Goal: Use online tool/utility: Use online tool/utility

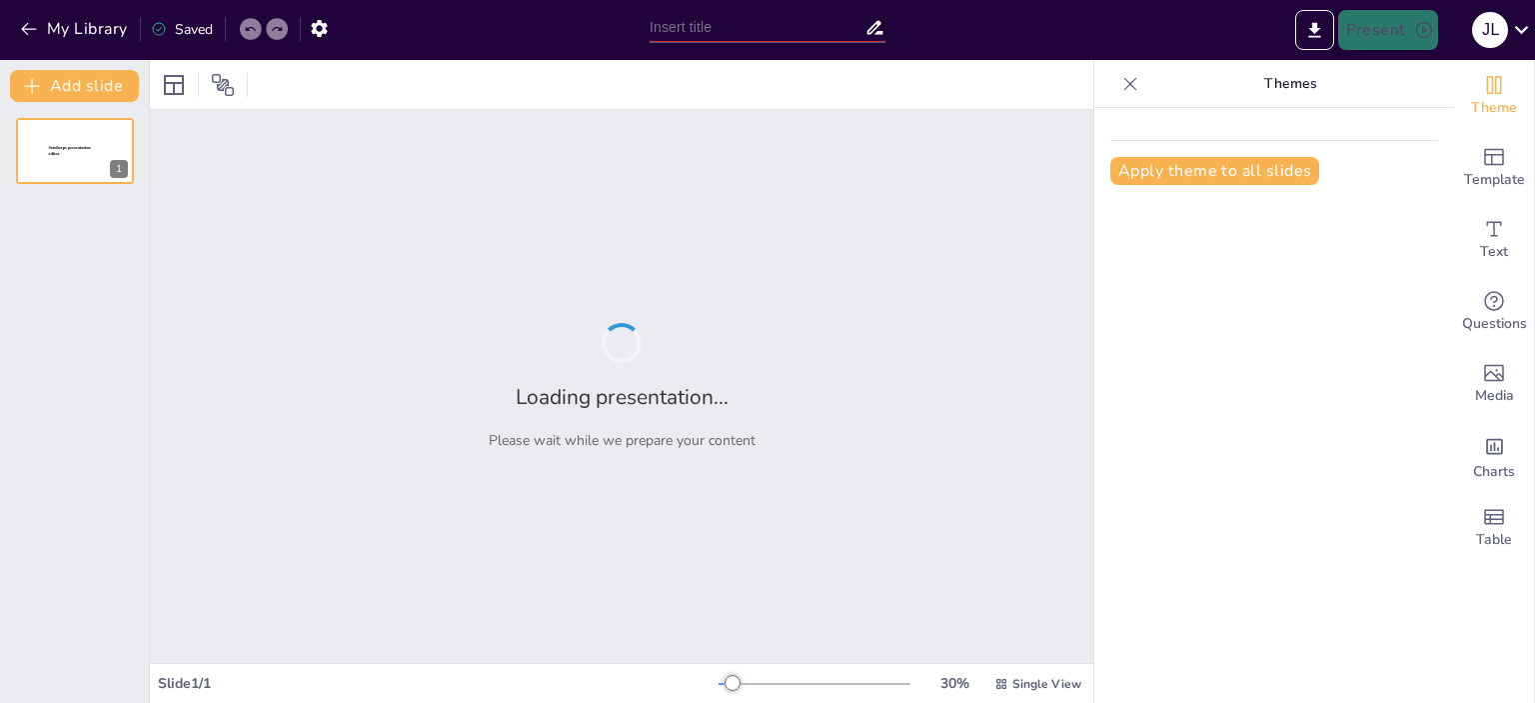
type input "Ética y Responsabilidad en el Campo de la Informatica"
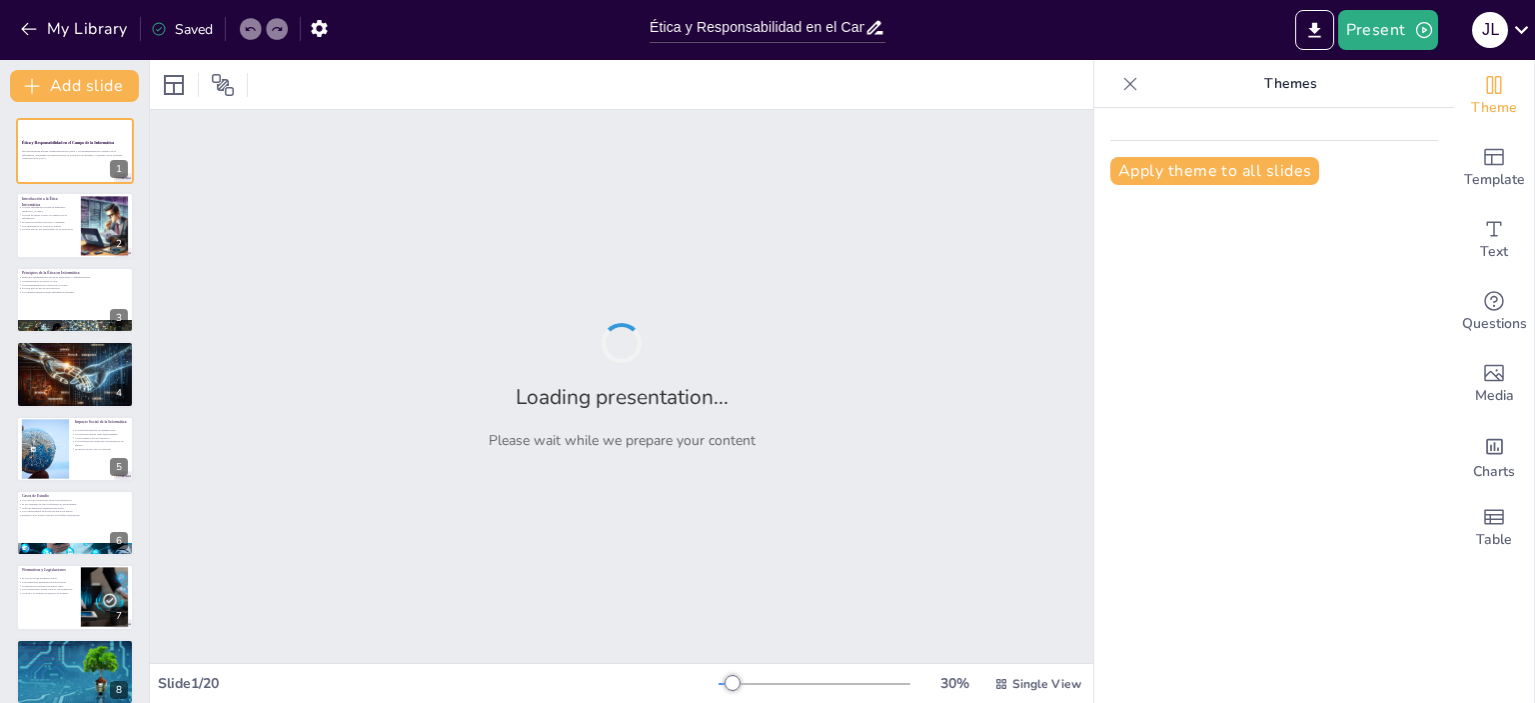
checkbox input "true"
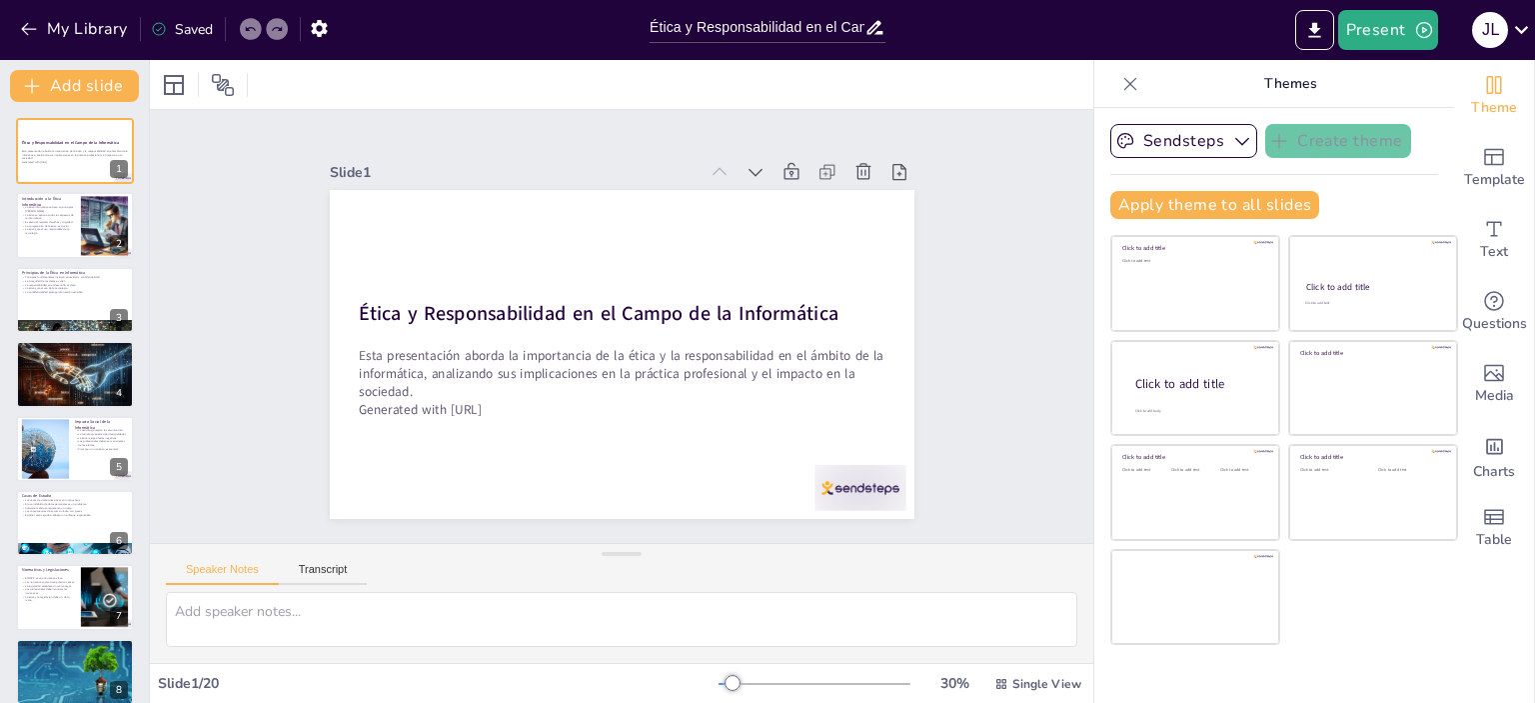
checkbox input "true"
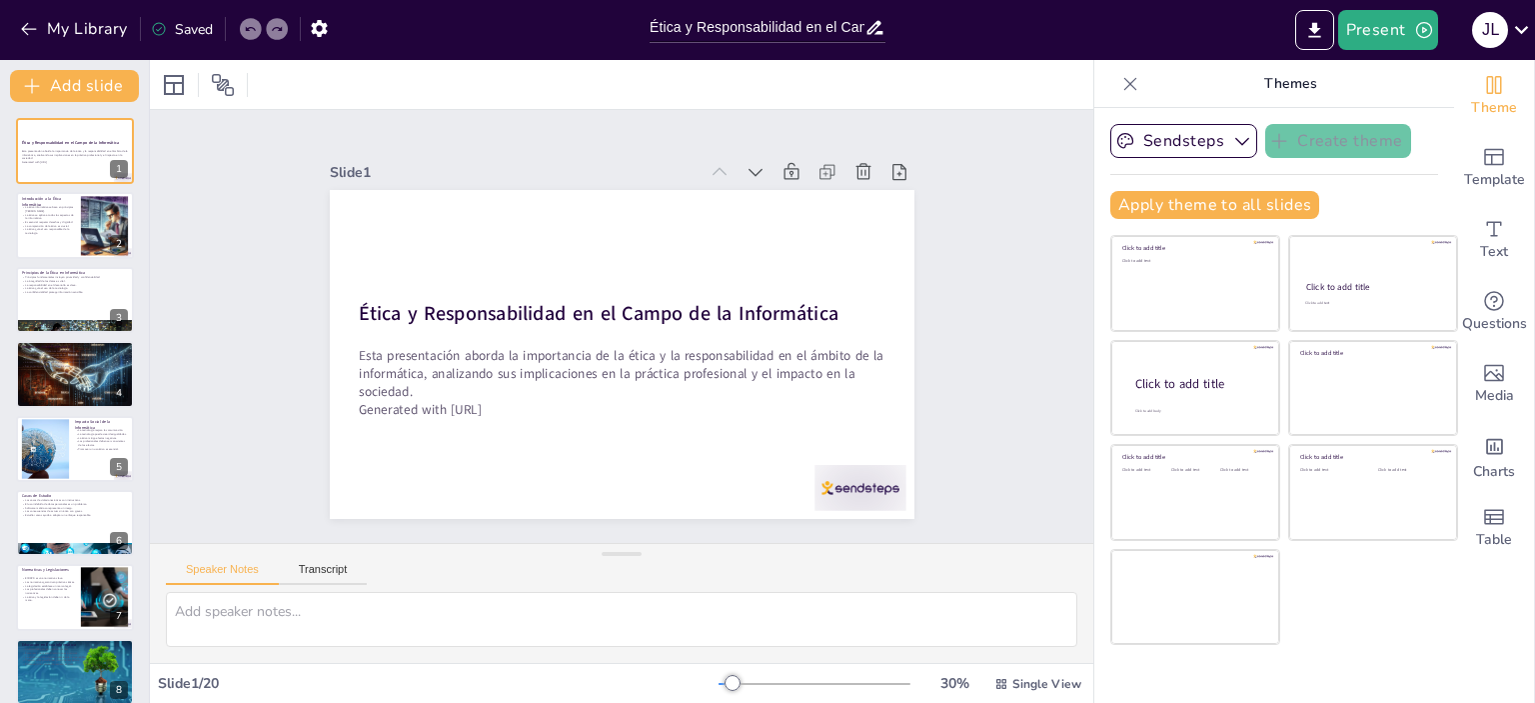
checkbox input "true"
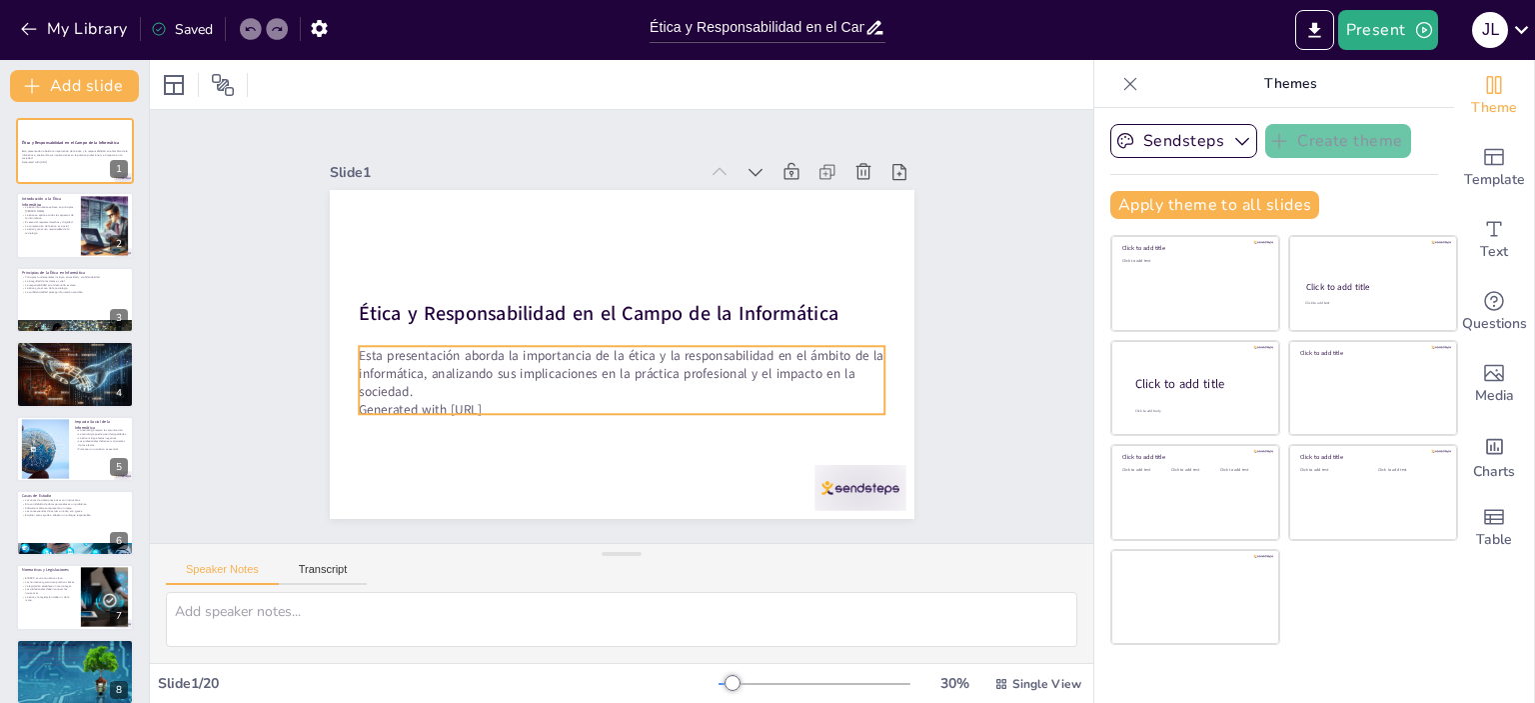
checkbox input "true"
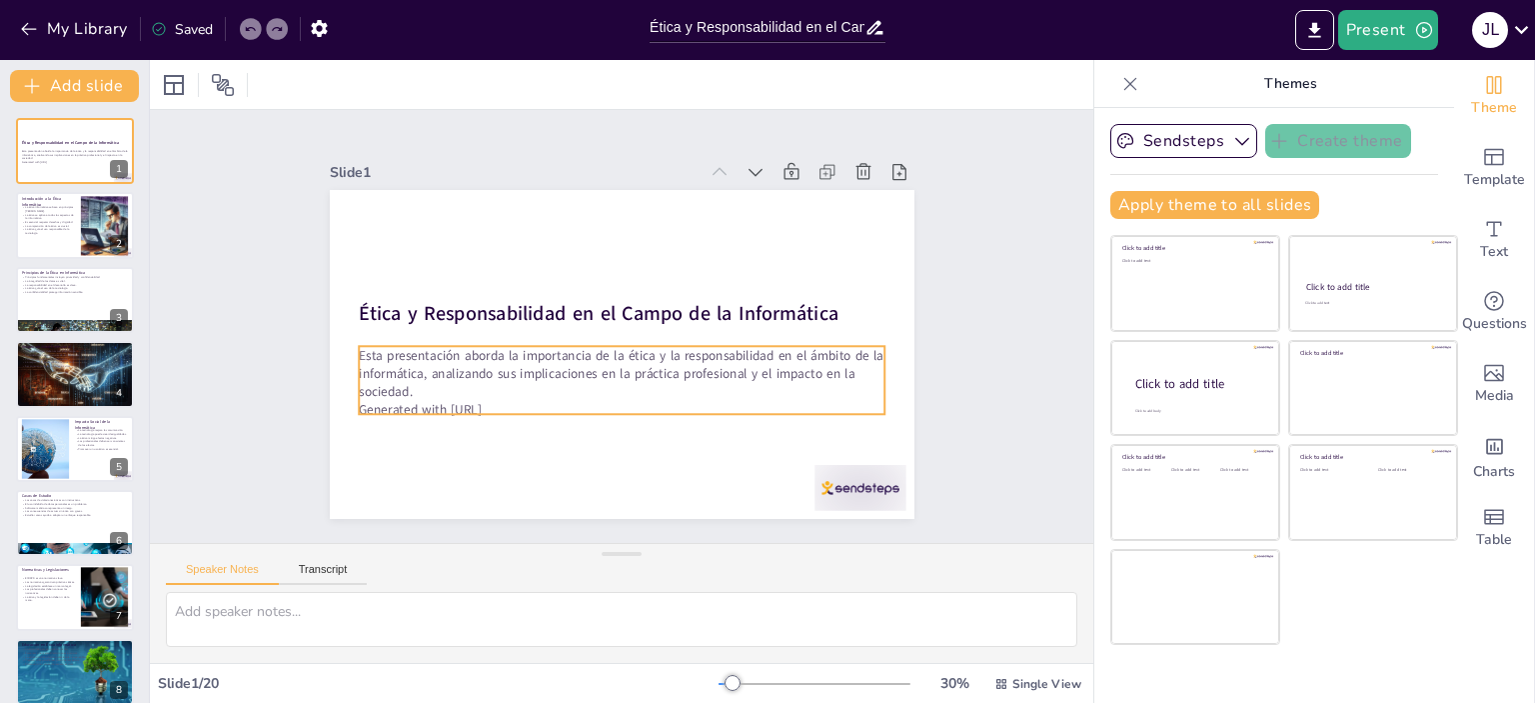
checkbox input "true"
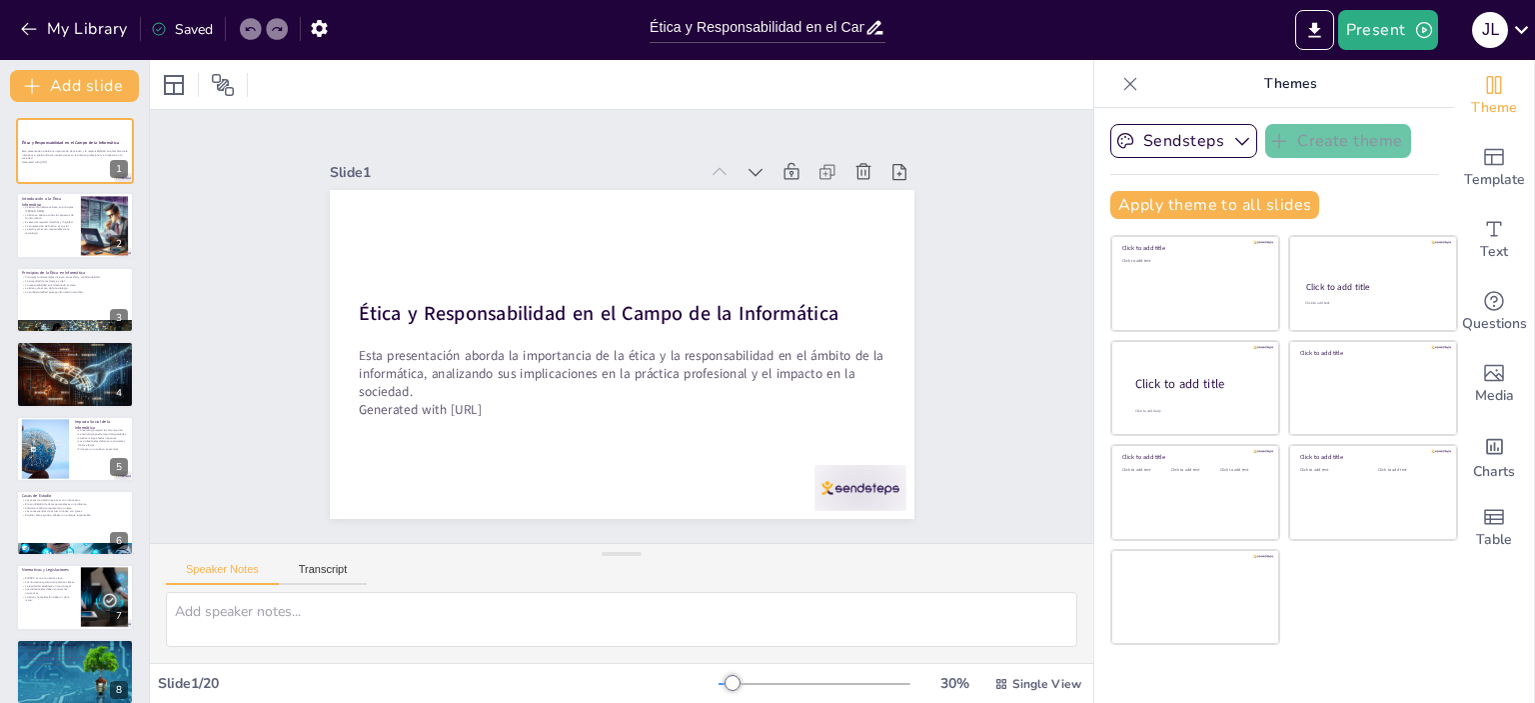
checkbox input "true"
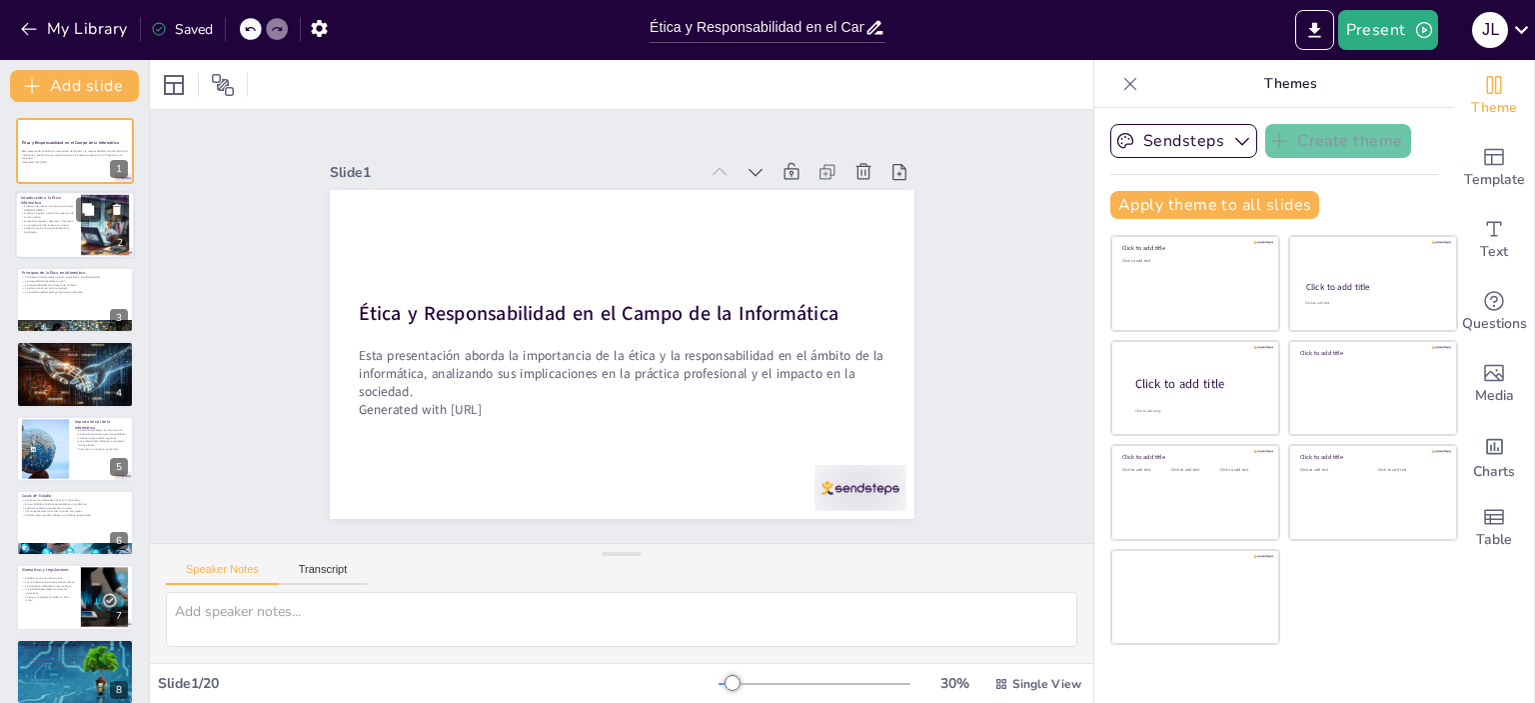
checkbox input "true"
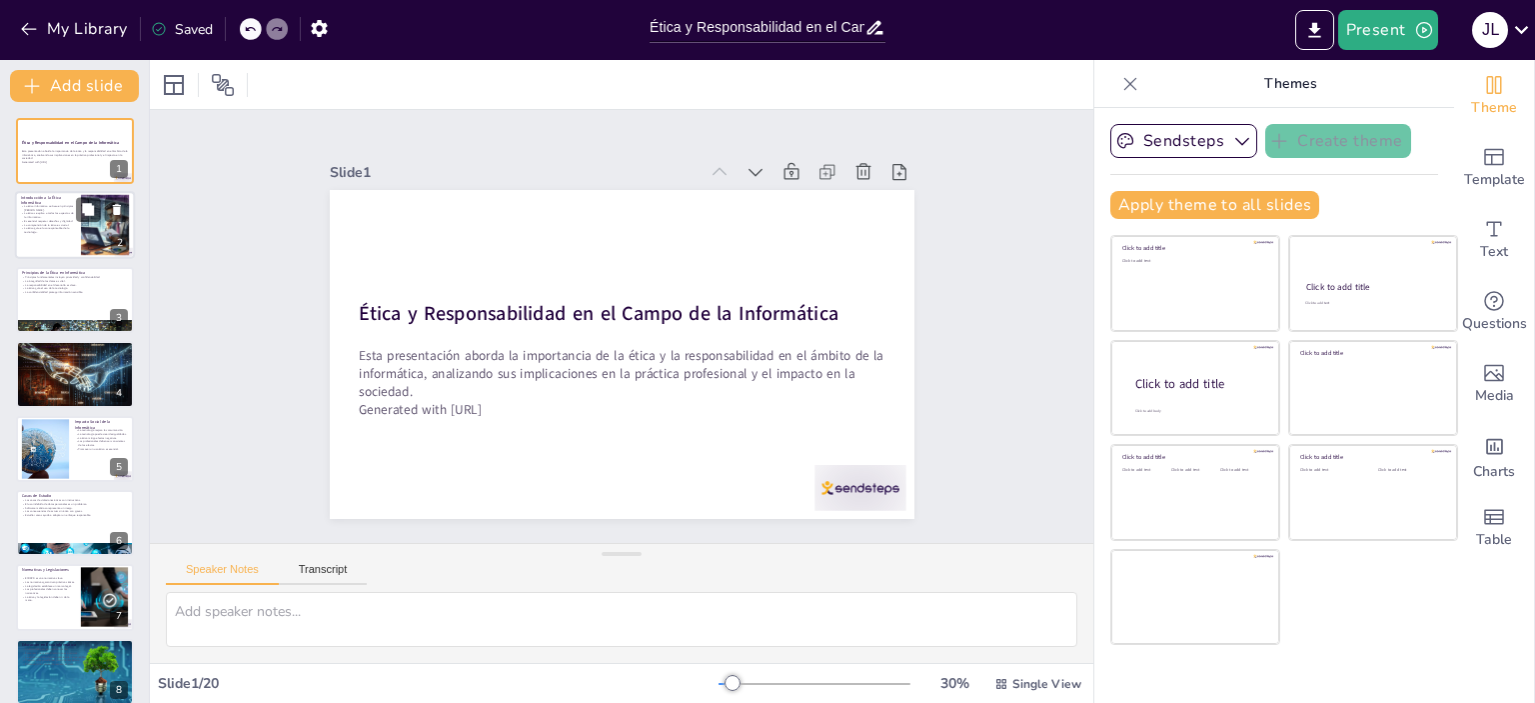
checkbox input "true"
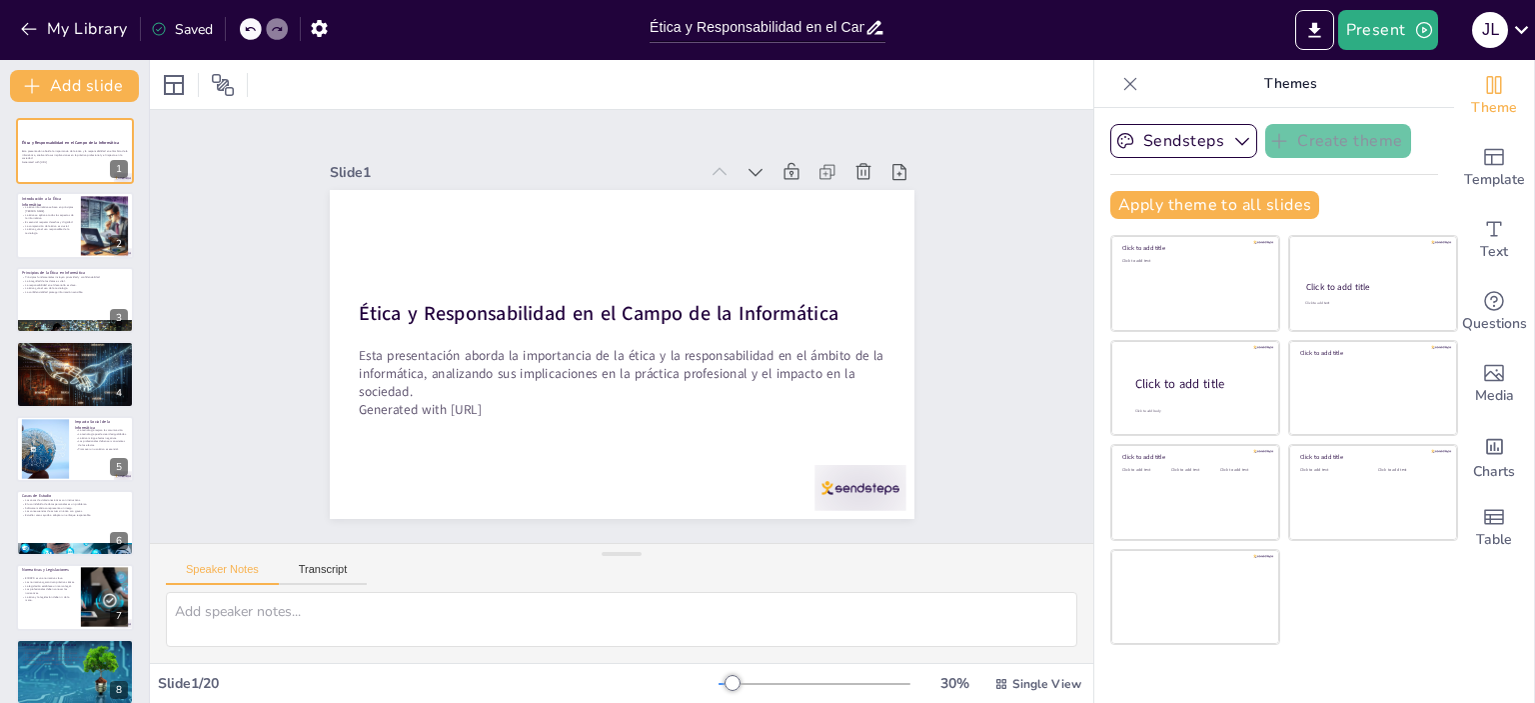
checkbox input "true"
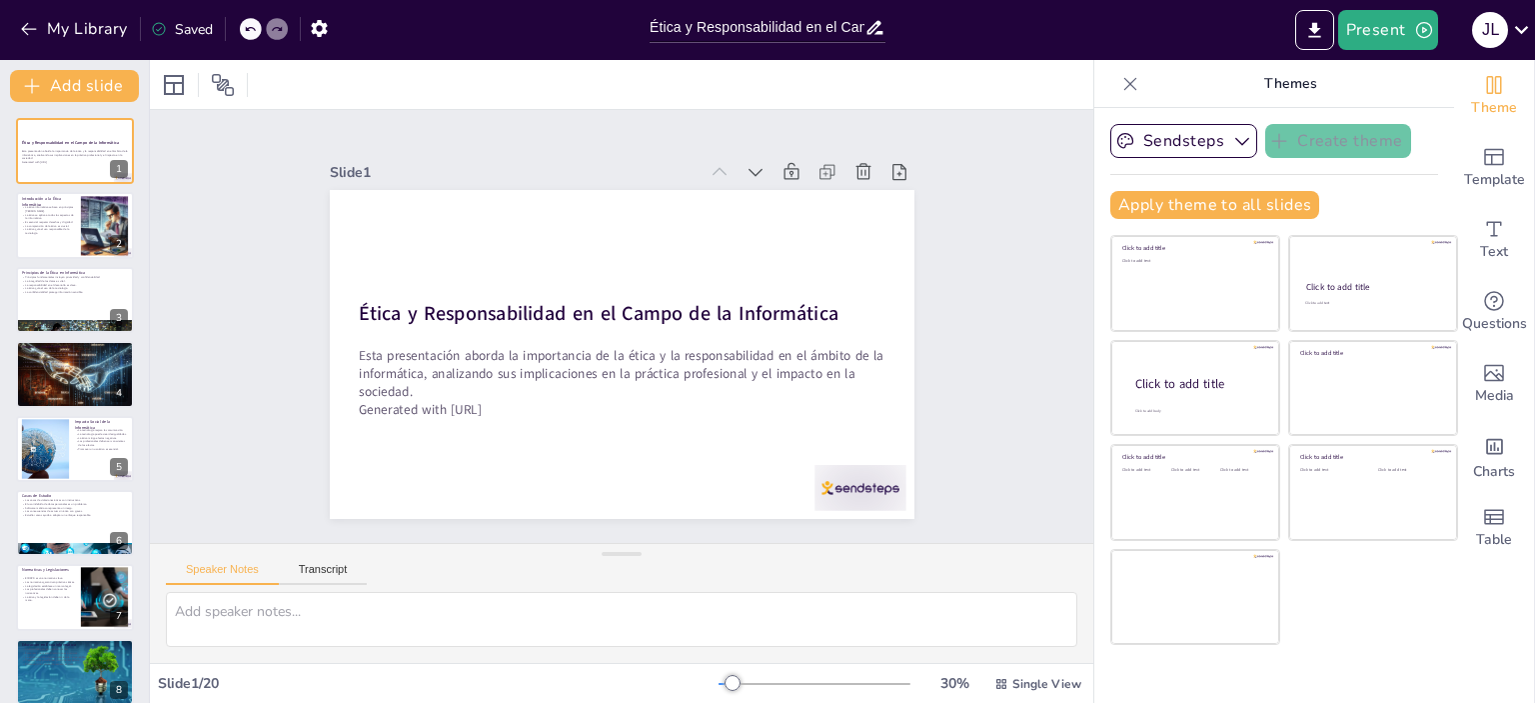
checkbox input "true"
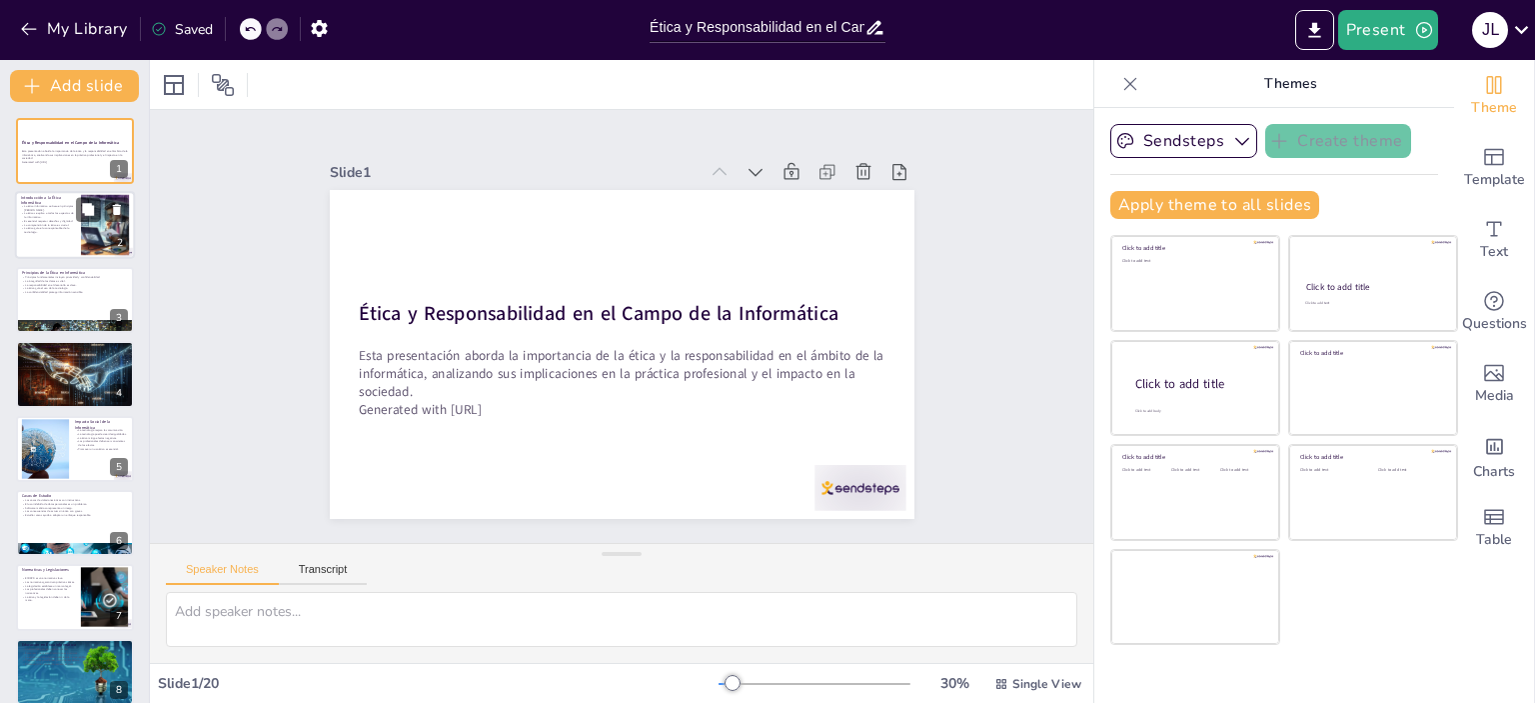
checkbox input "true"
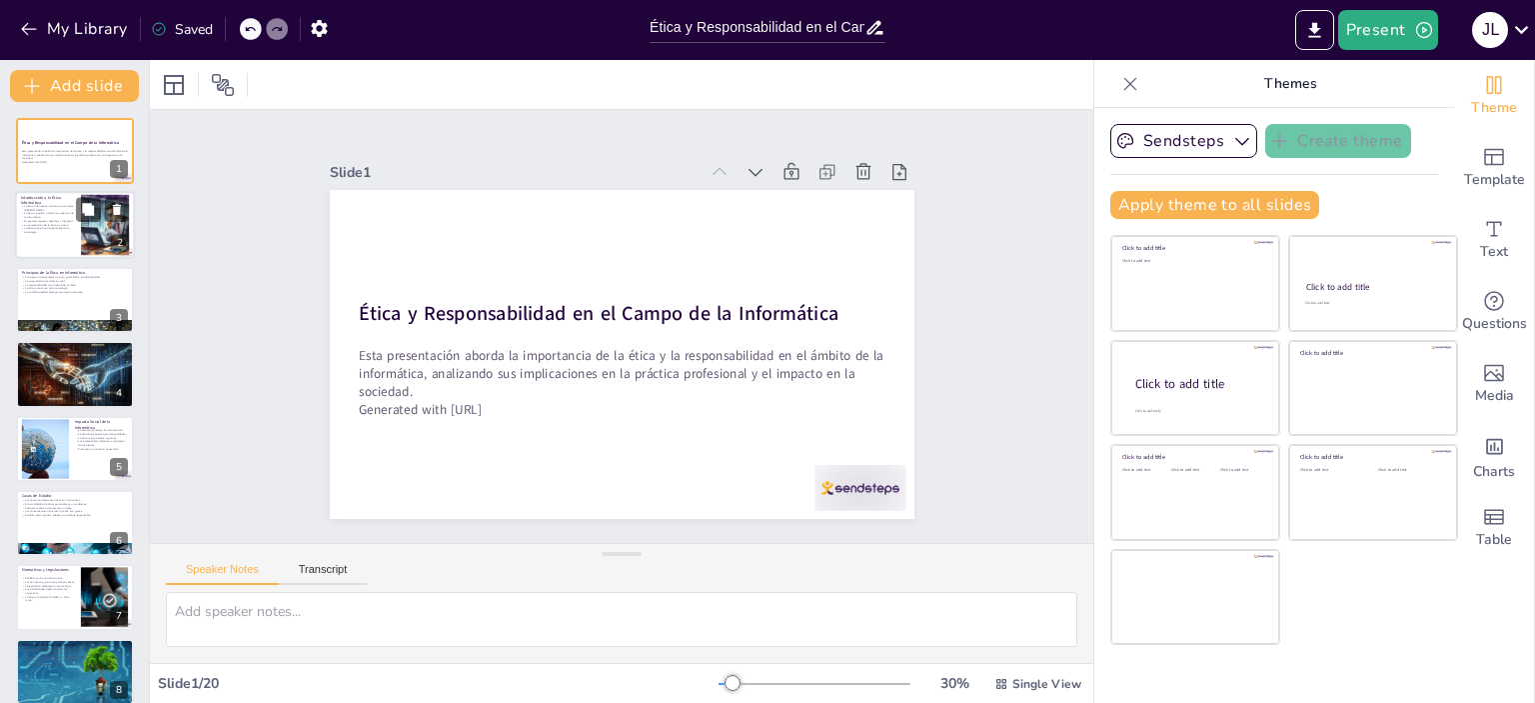
checkbox input "true"
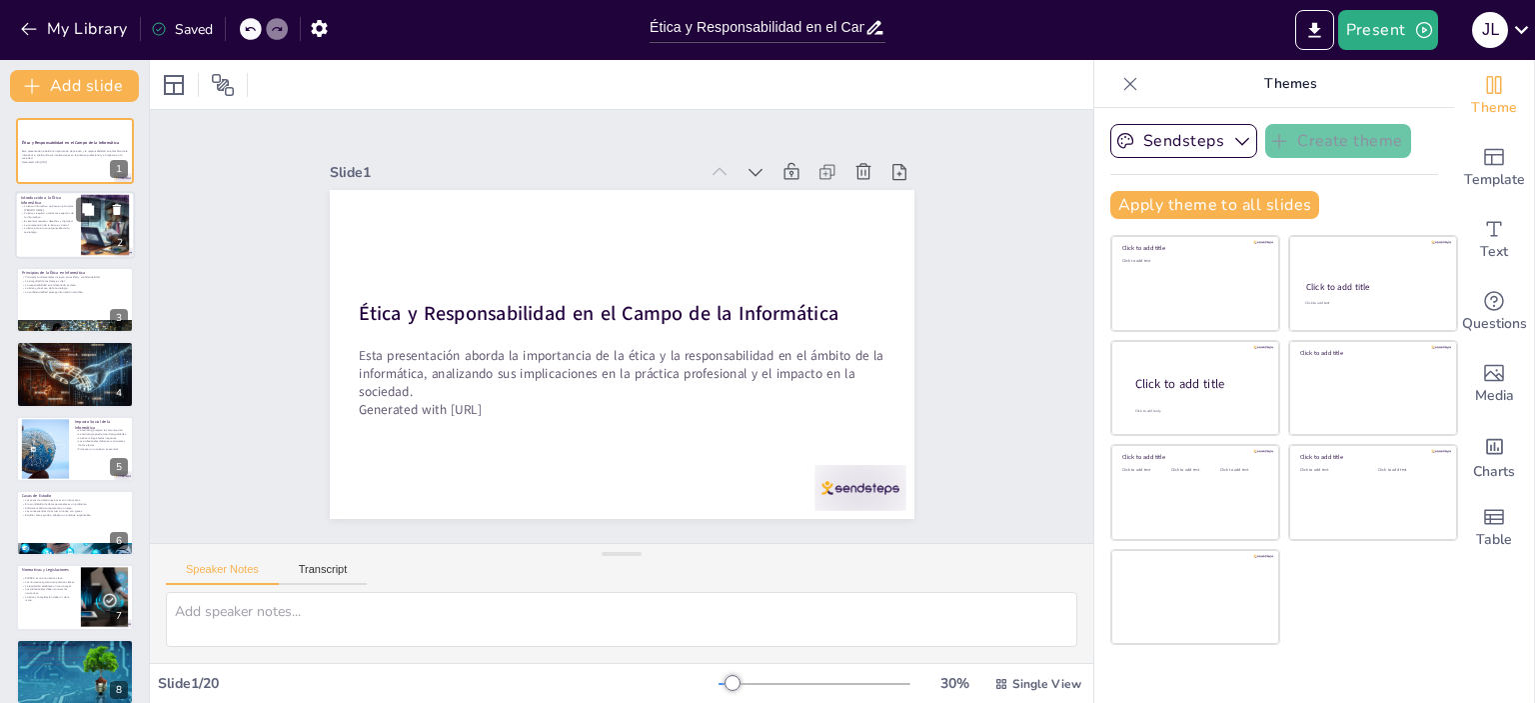
checkbox input "true"
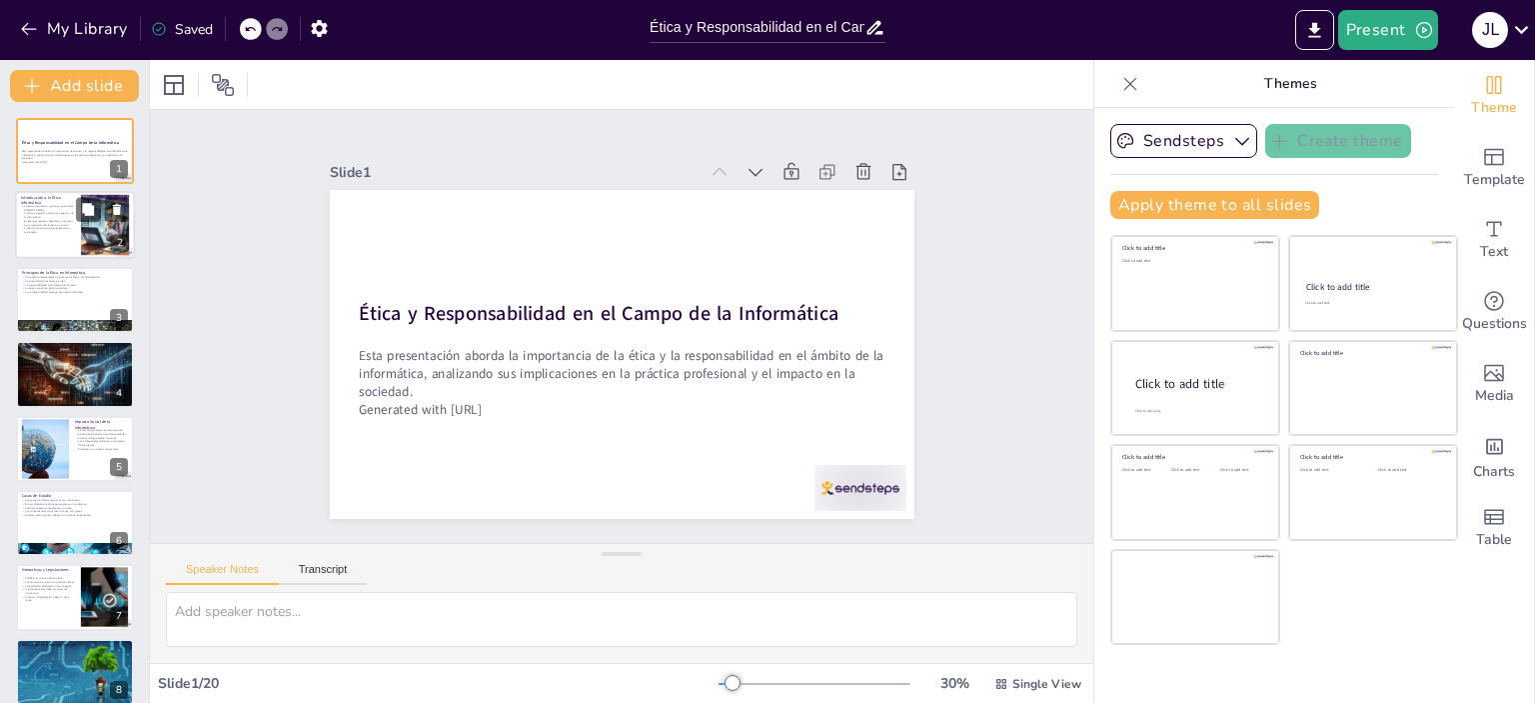
click at [41, 220] on p "Es esencial respetar derechos y dignidad." at bounding box center [48, 222] width 54 height 4
type textarea "Los principios [PERSON_NAME] son fundamentales en la ética informática, ya que …"
checkbox input "true"
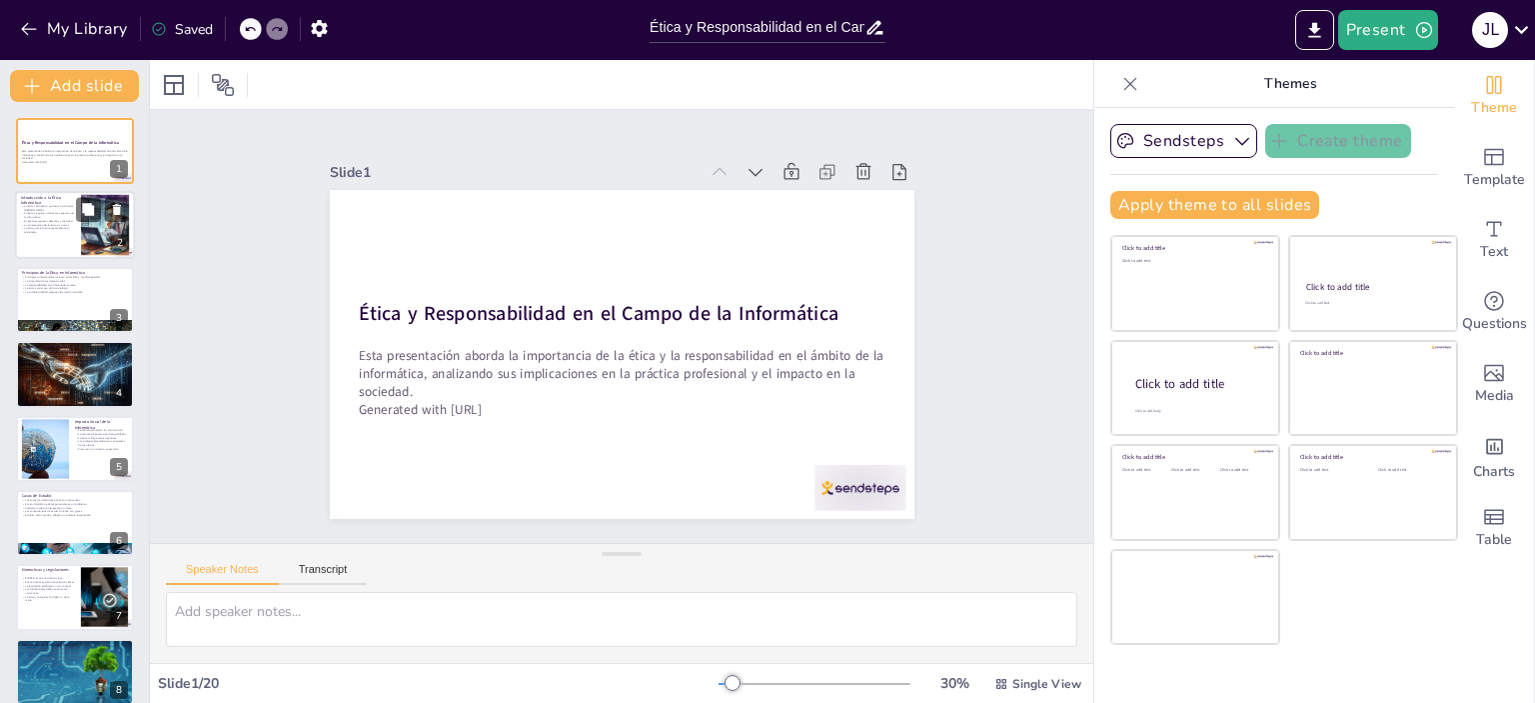
checkbox input "true"
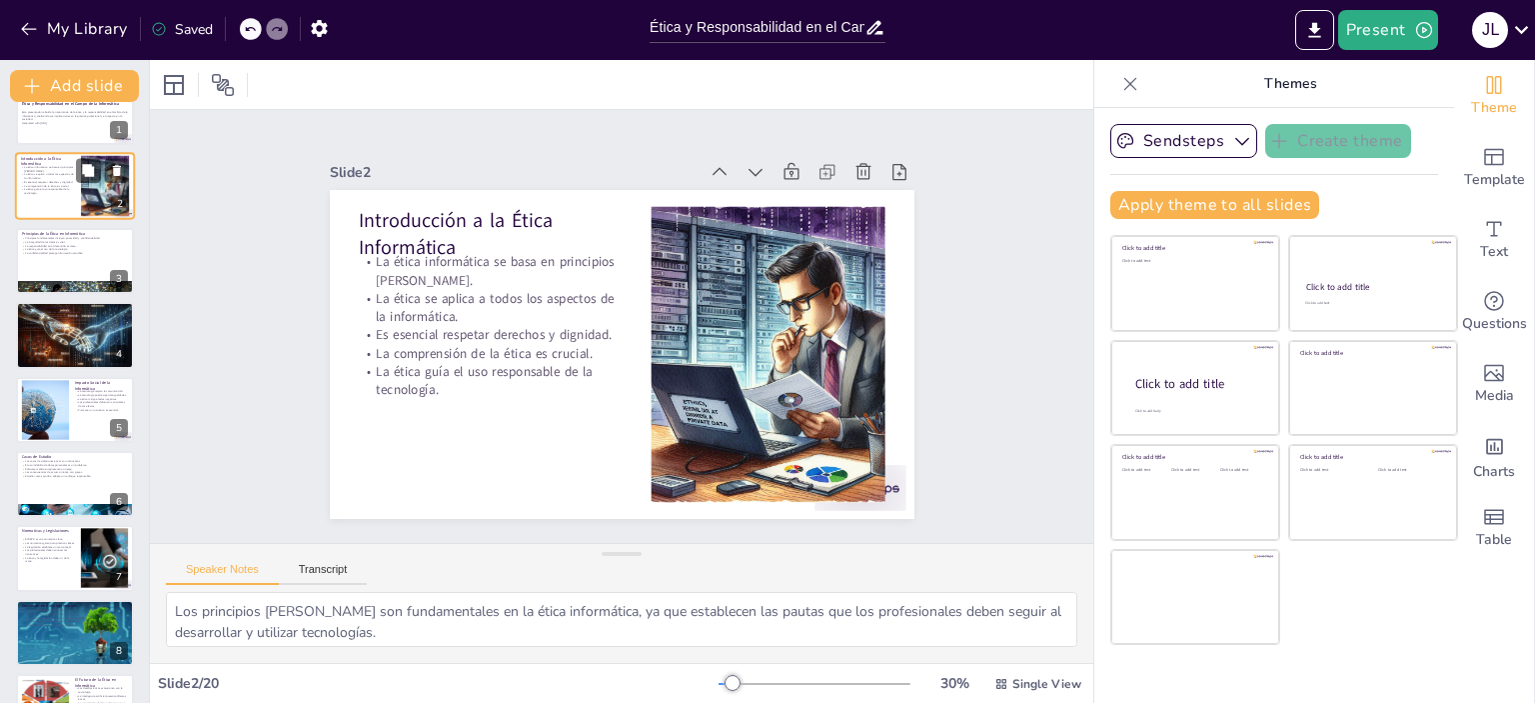
checkbox input "true"
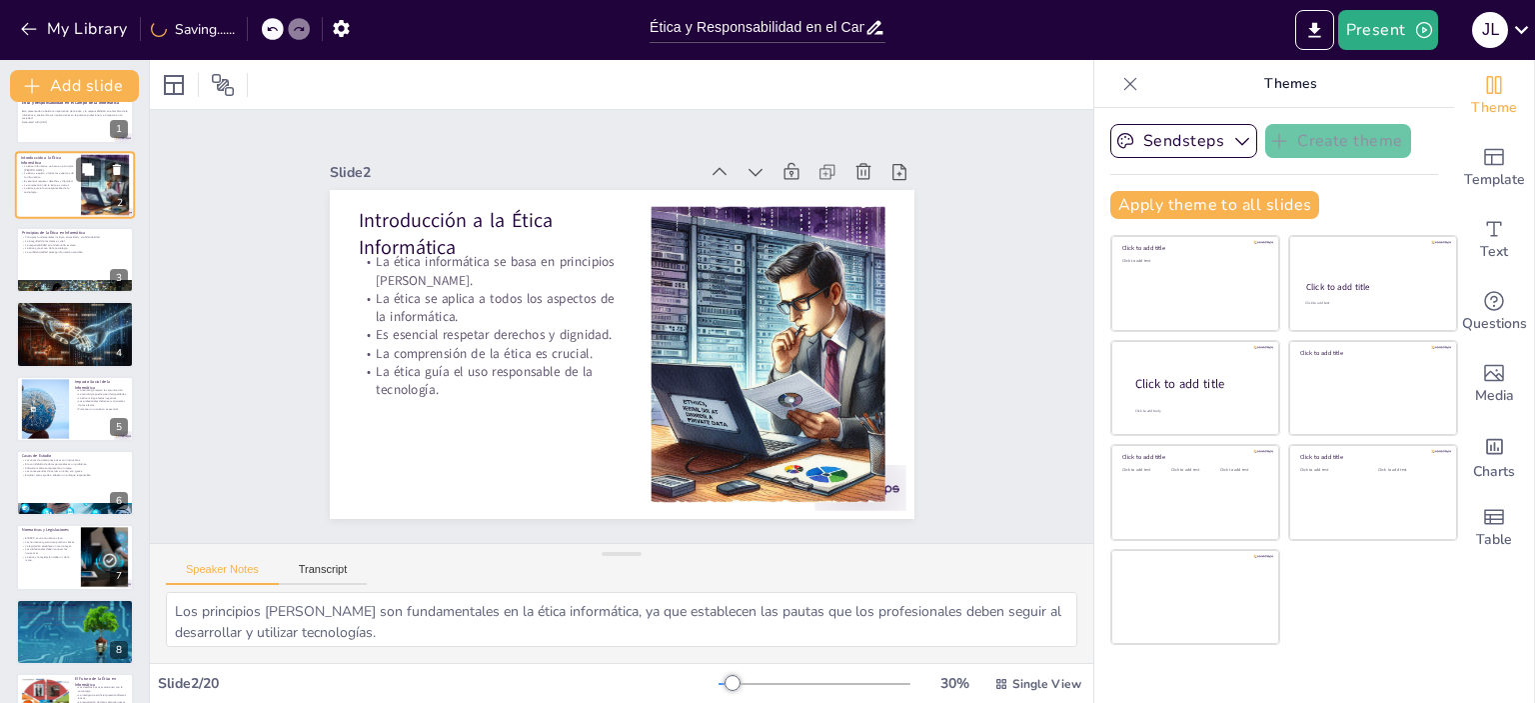
checkbox input "true"
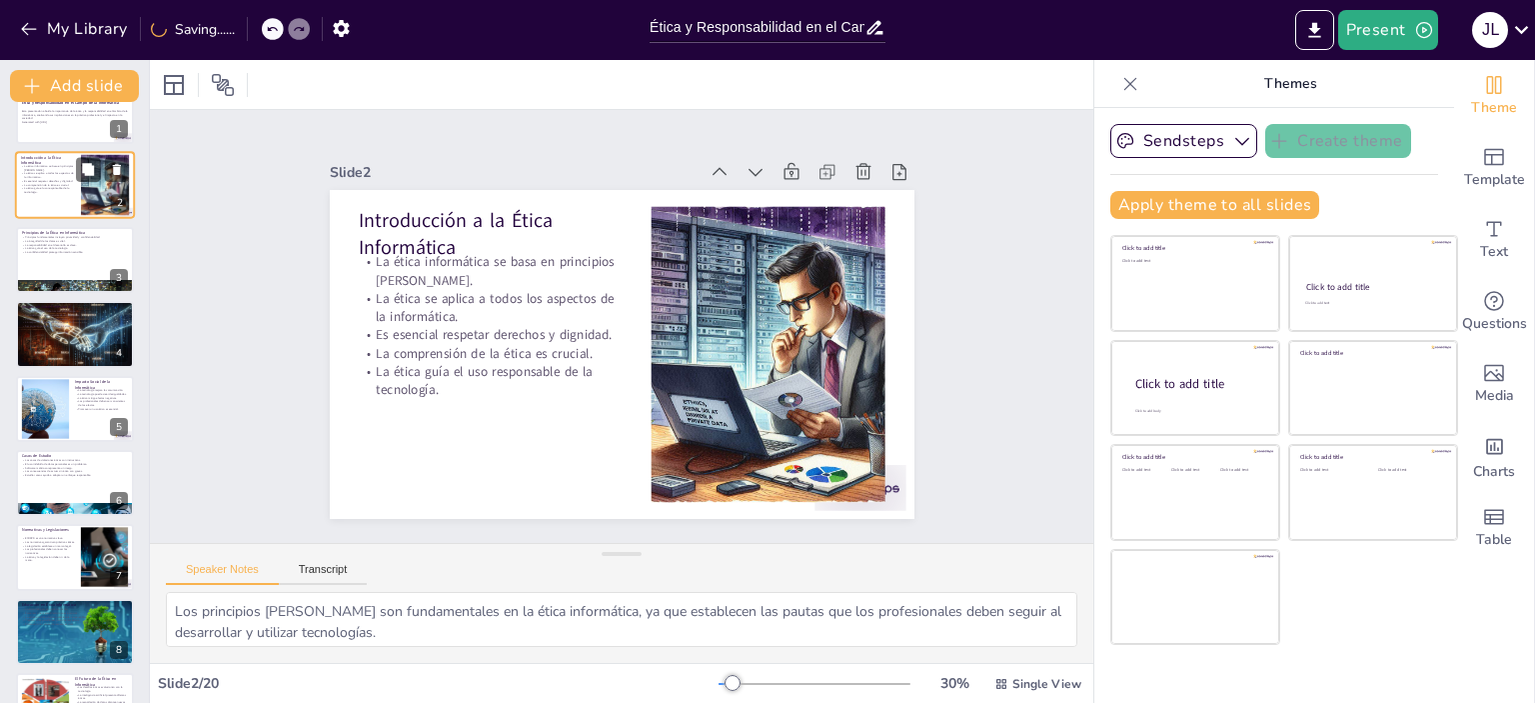
scroll to position [80, 0]
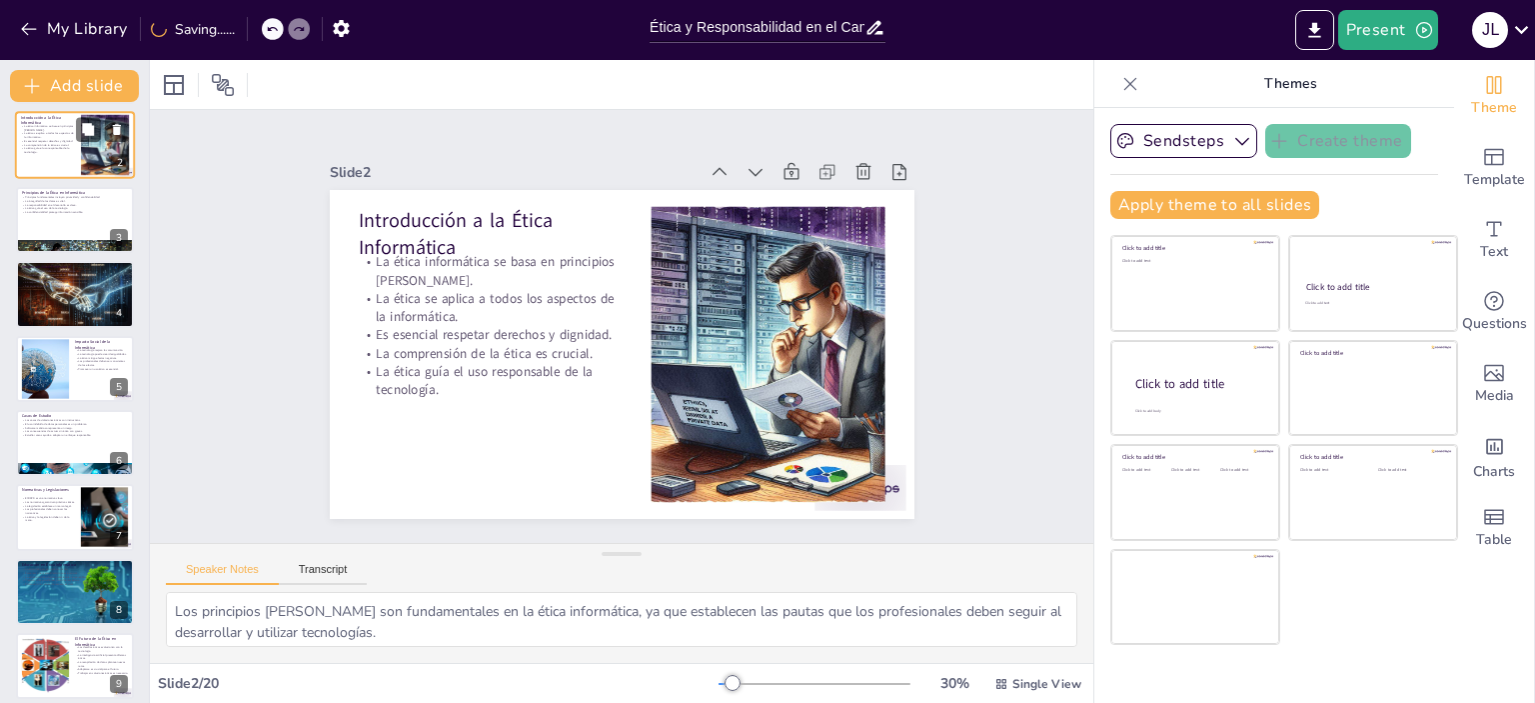
click at [41, 218] on div at bounding box center [75, 220] width 118 height 66
type textarea "La privacidad es un derecho esencial que permite a los individuos controlar su …"
checkbox input "true"
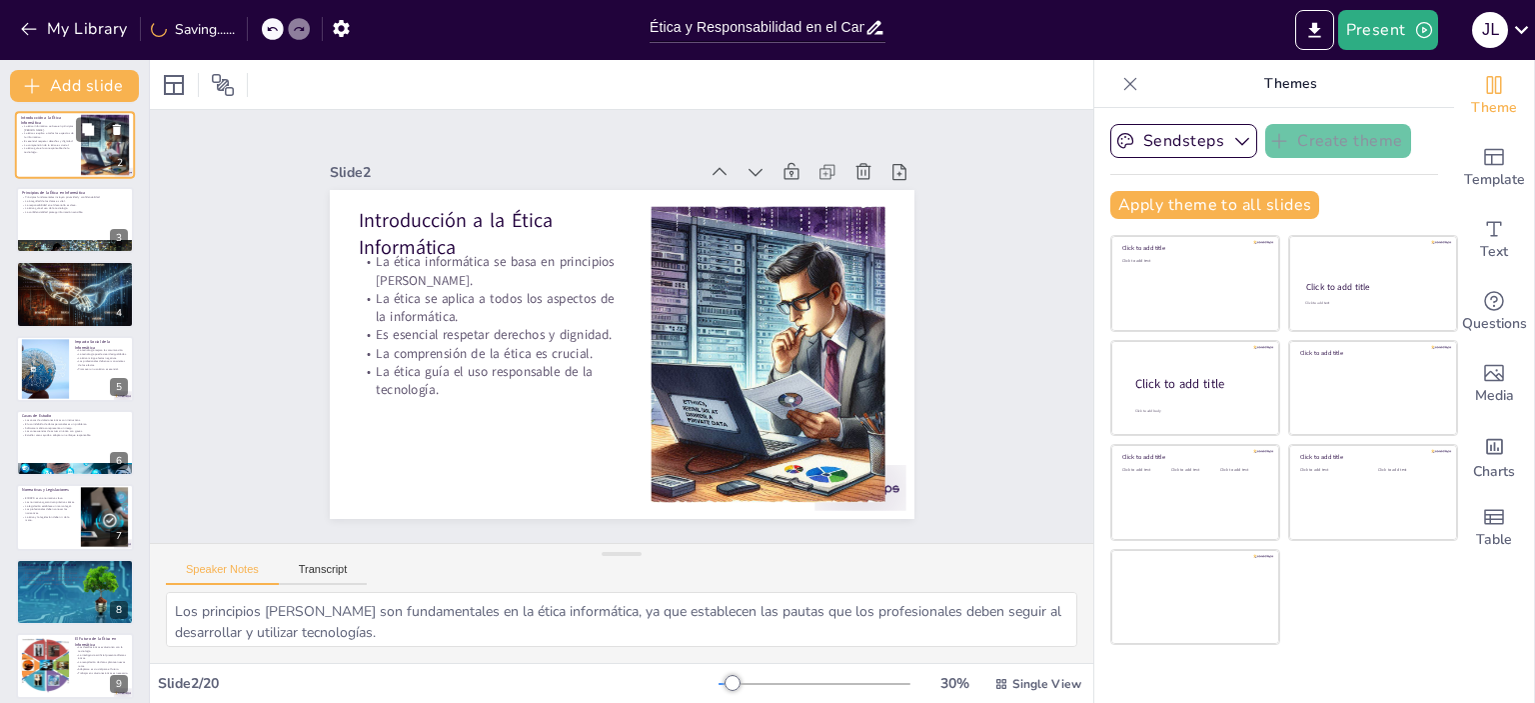
checkbox input "true"
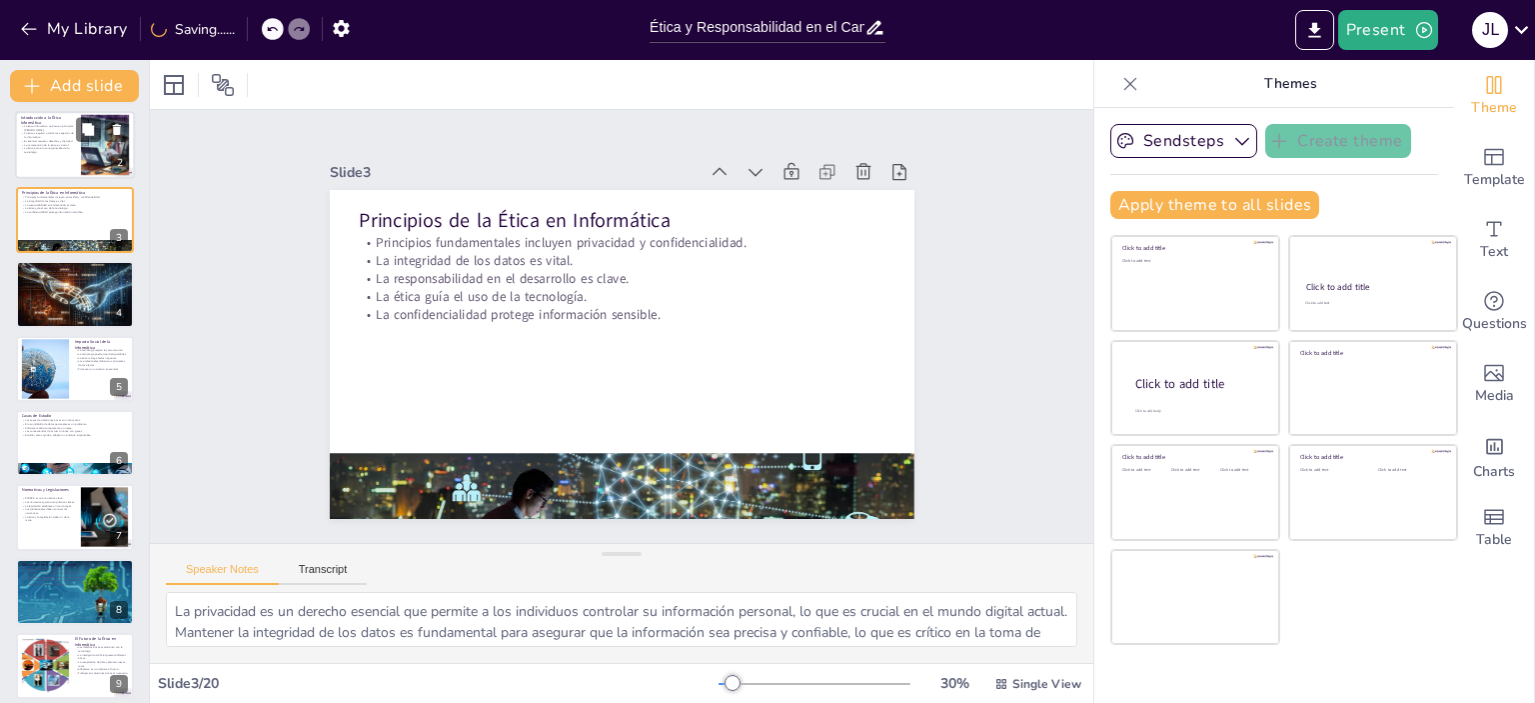
scroll to position [0, 0]
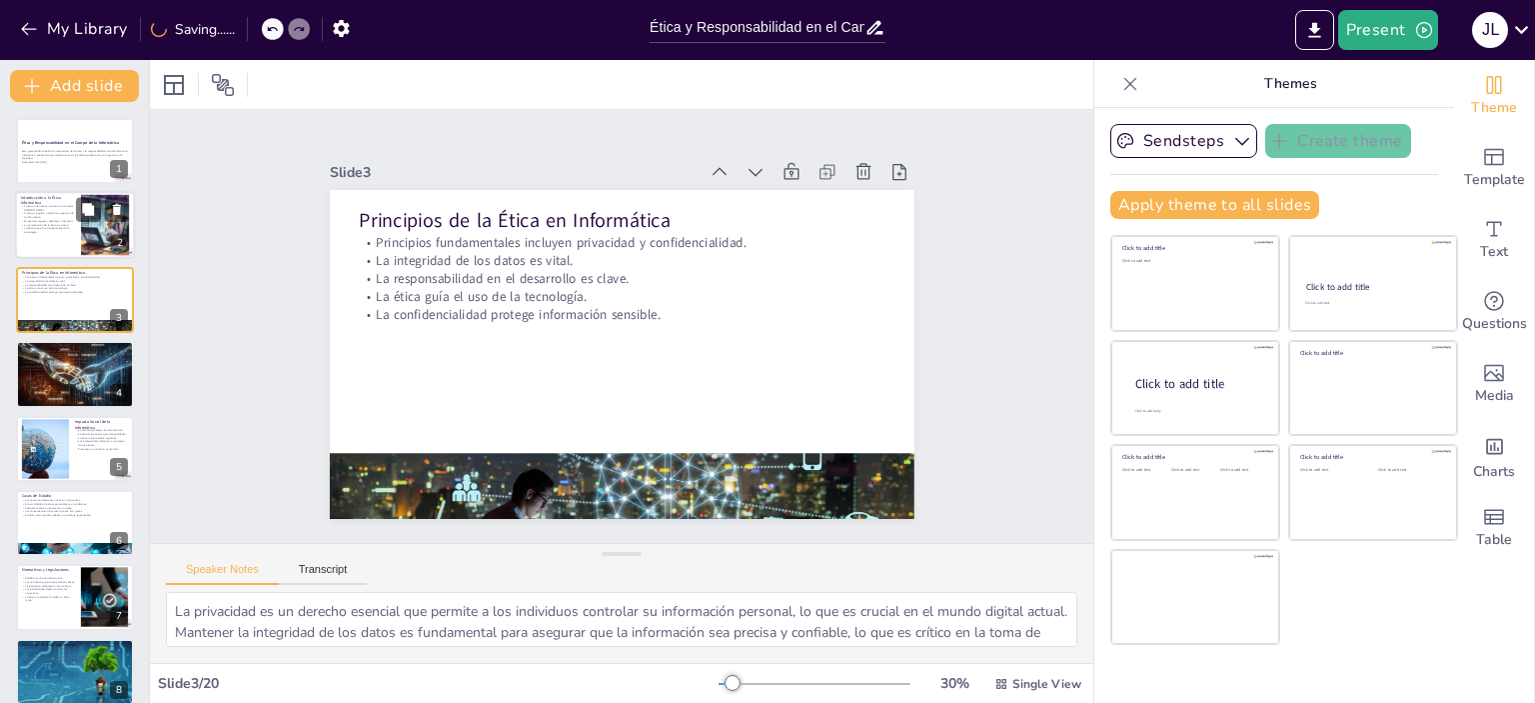
checkbox input "true"
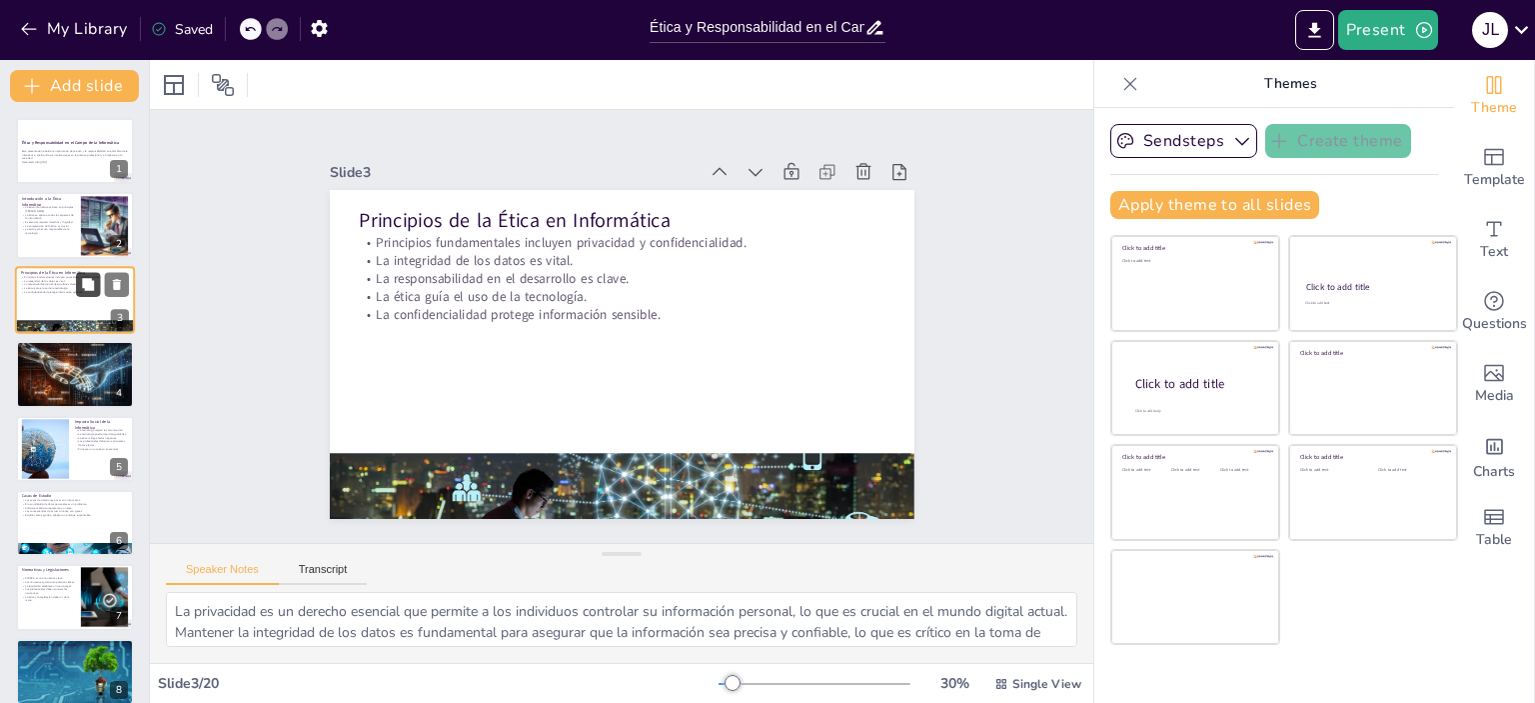
checkbox input "true"
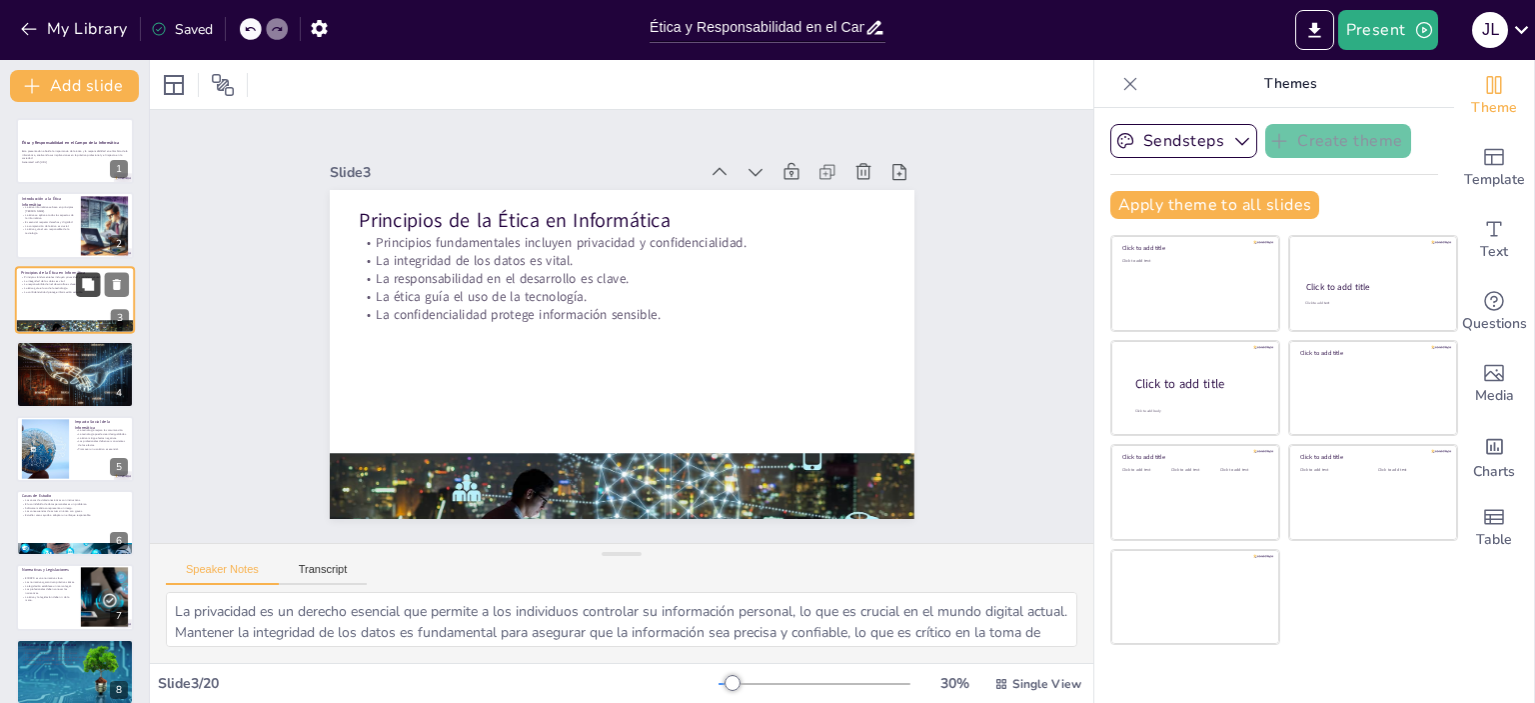
checkbox input "true"
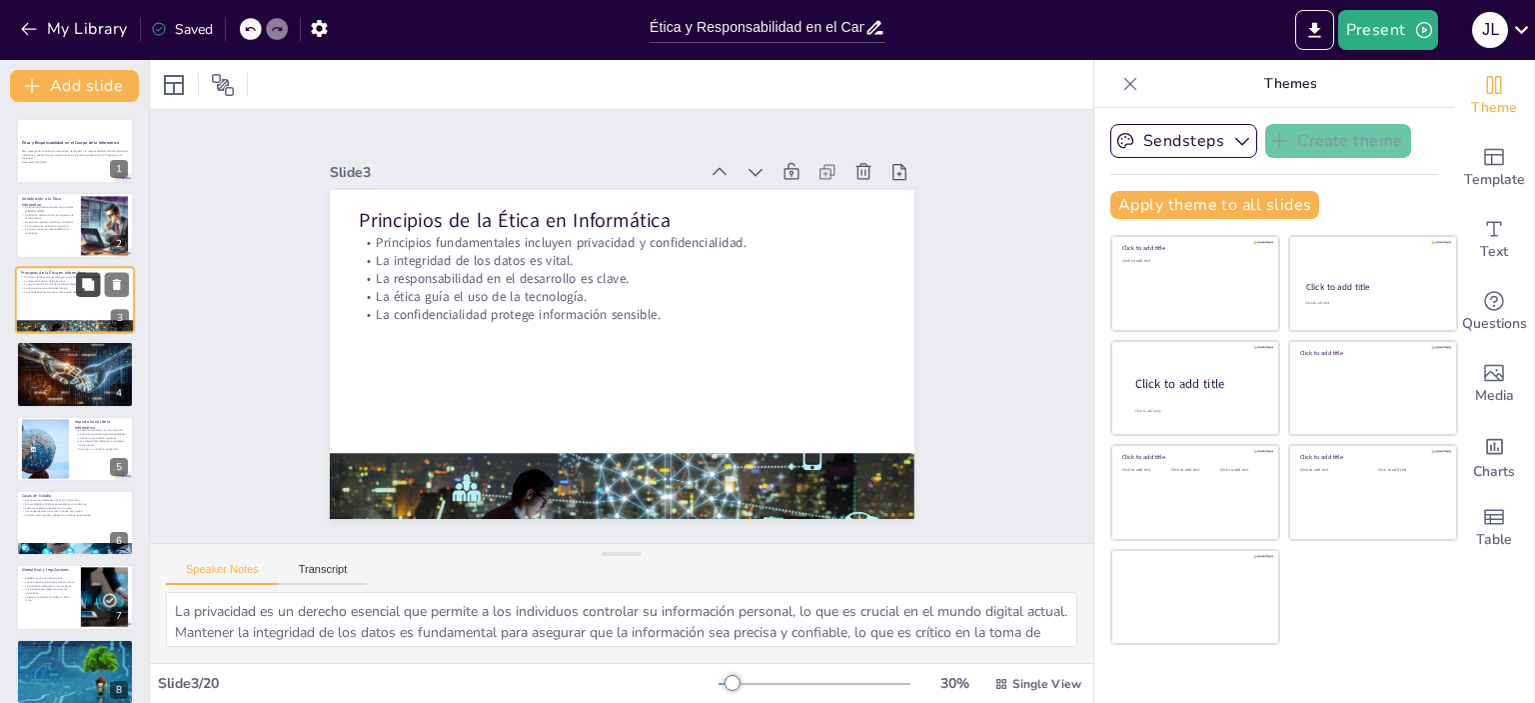
checkbox input "true"
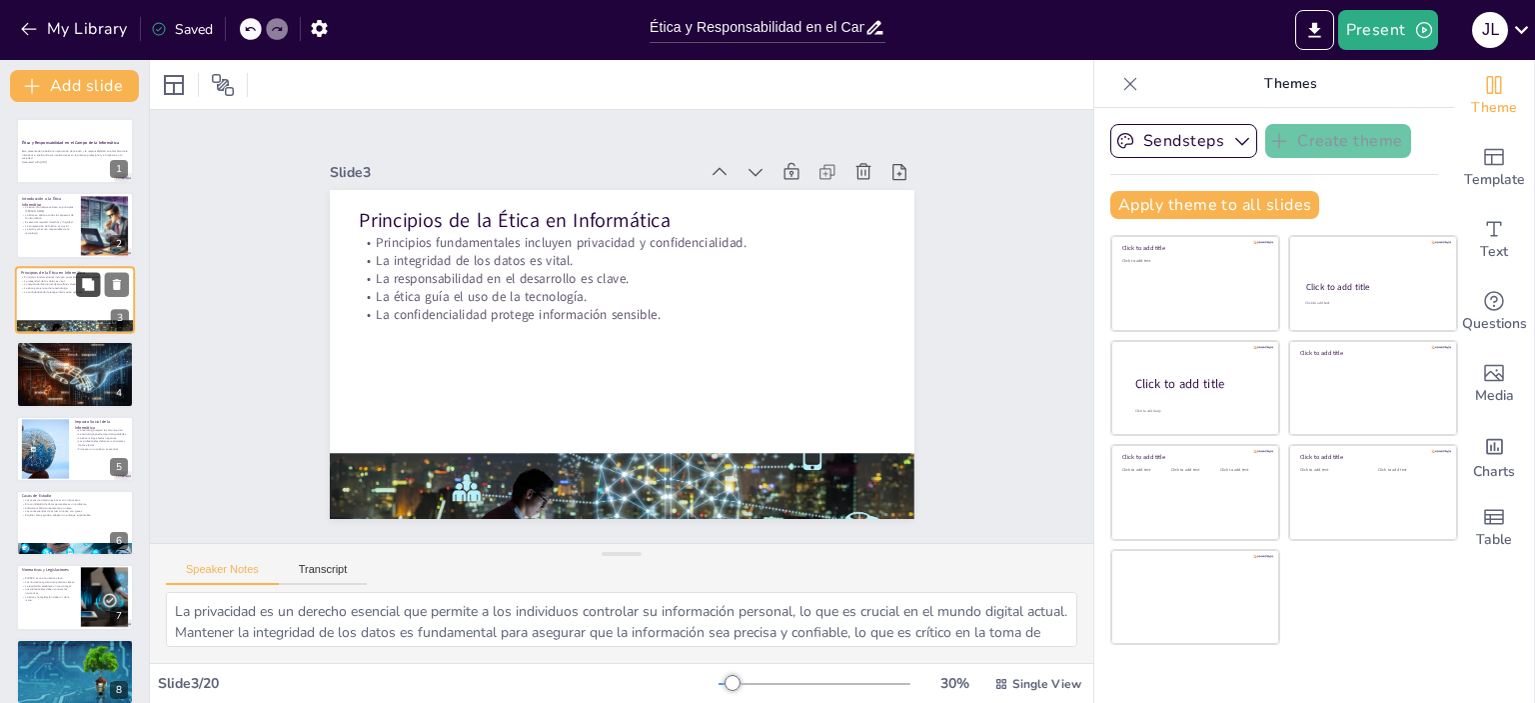
checkbox input "true"
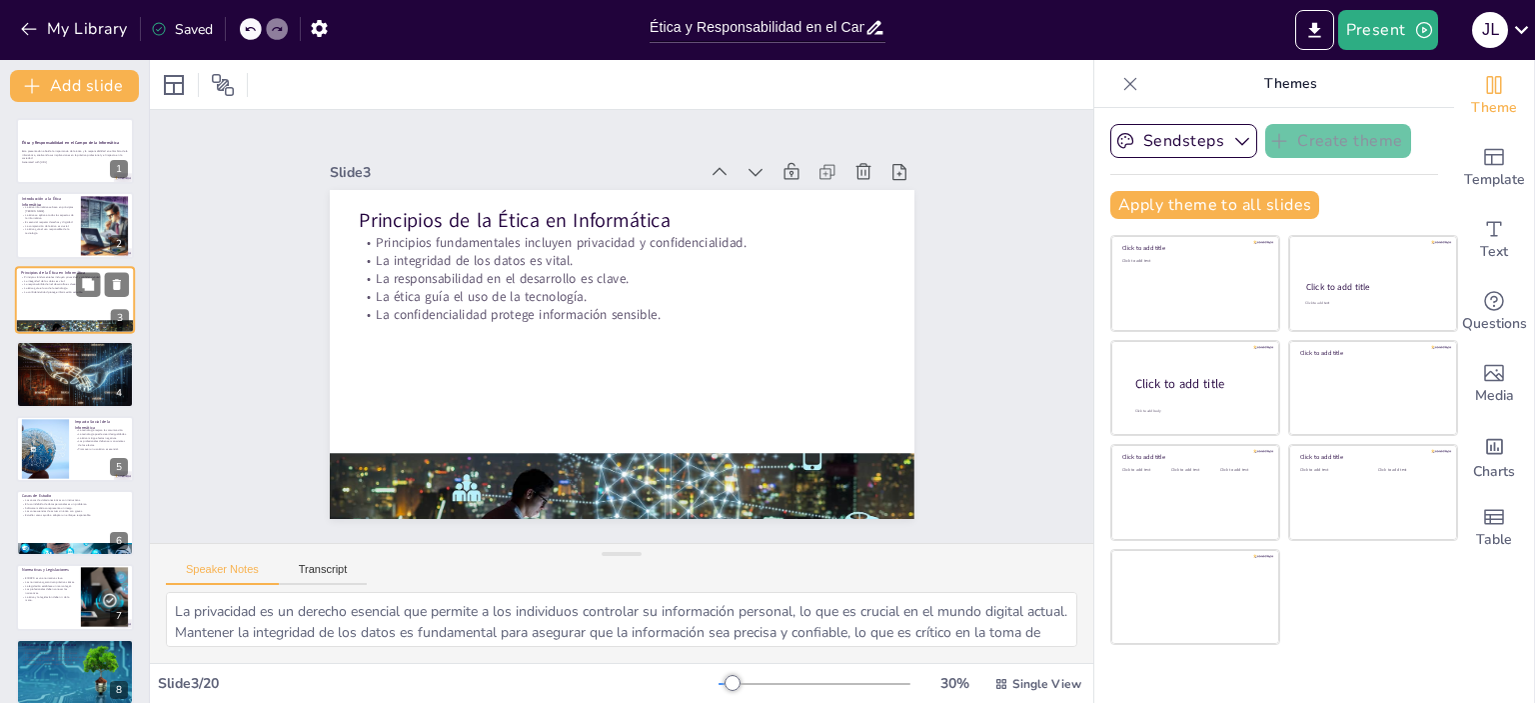
checkbox input "true"
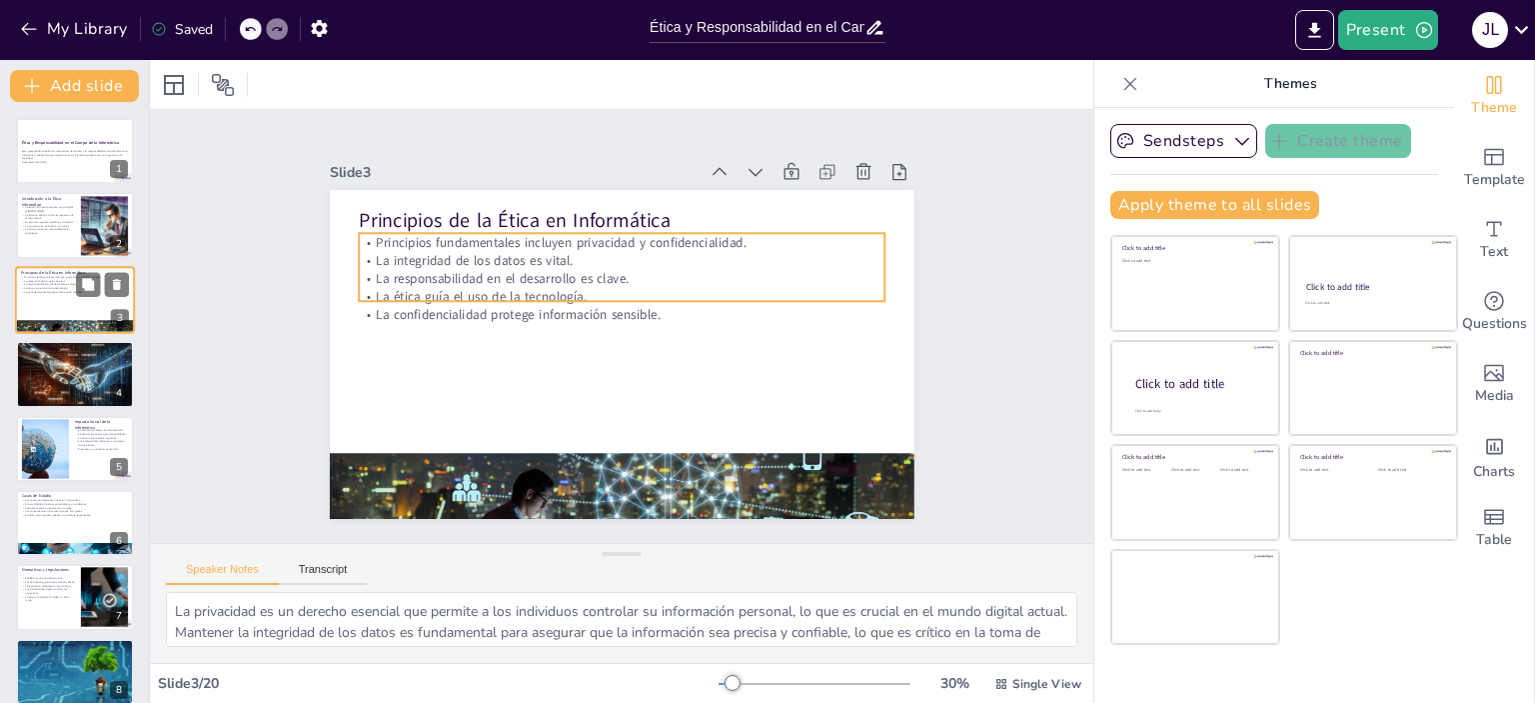
checkbox input "true"
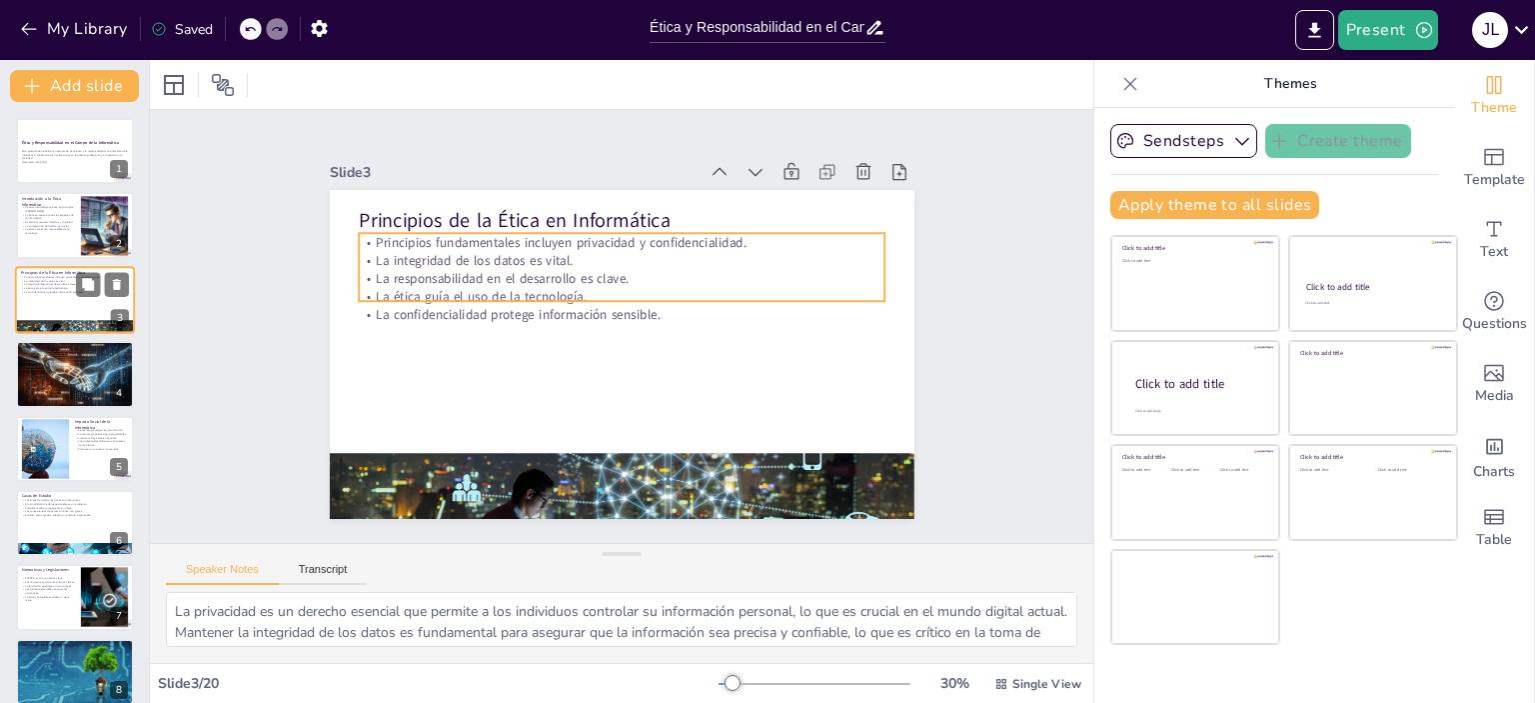
checkbox input "true"
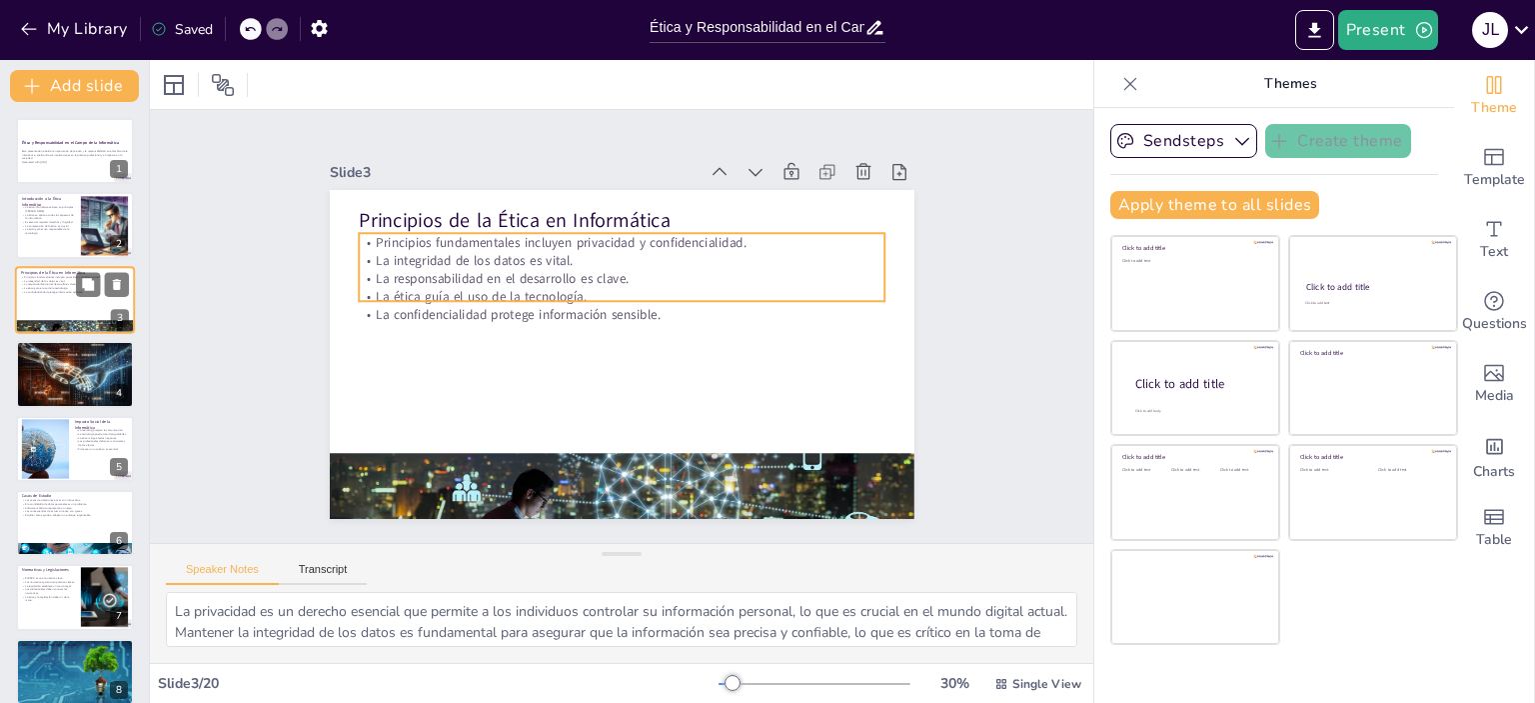
checkbox input "true"
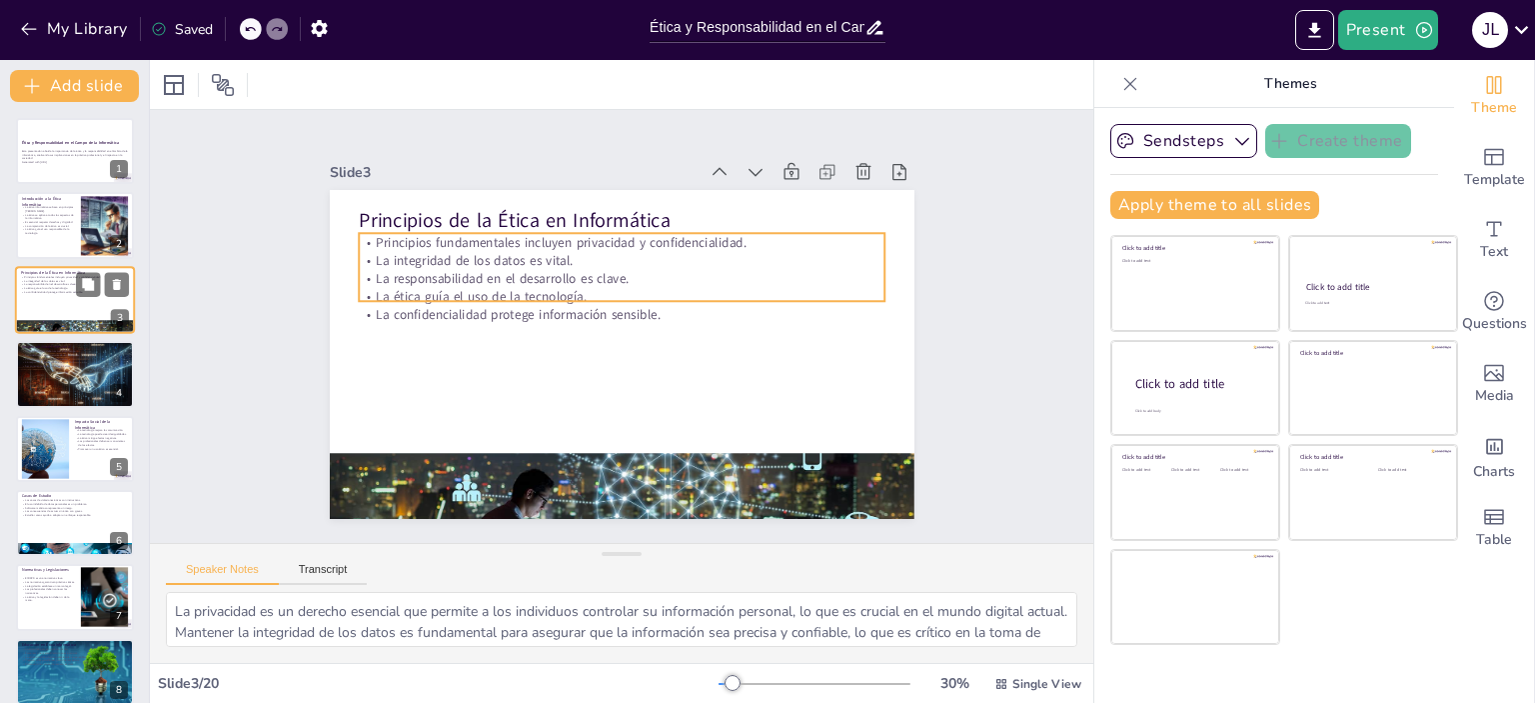
checkbox input "true"
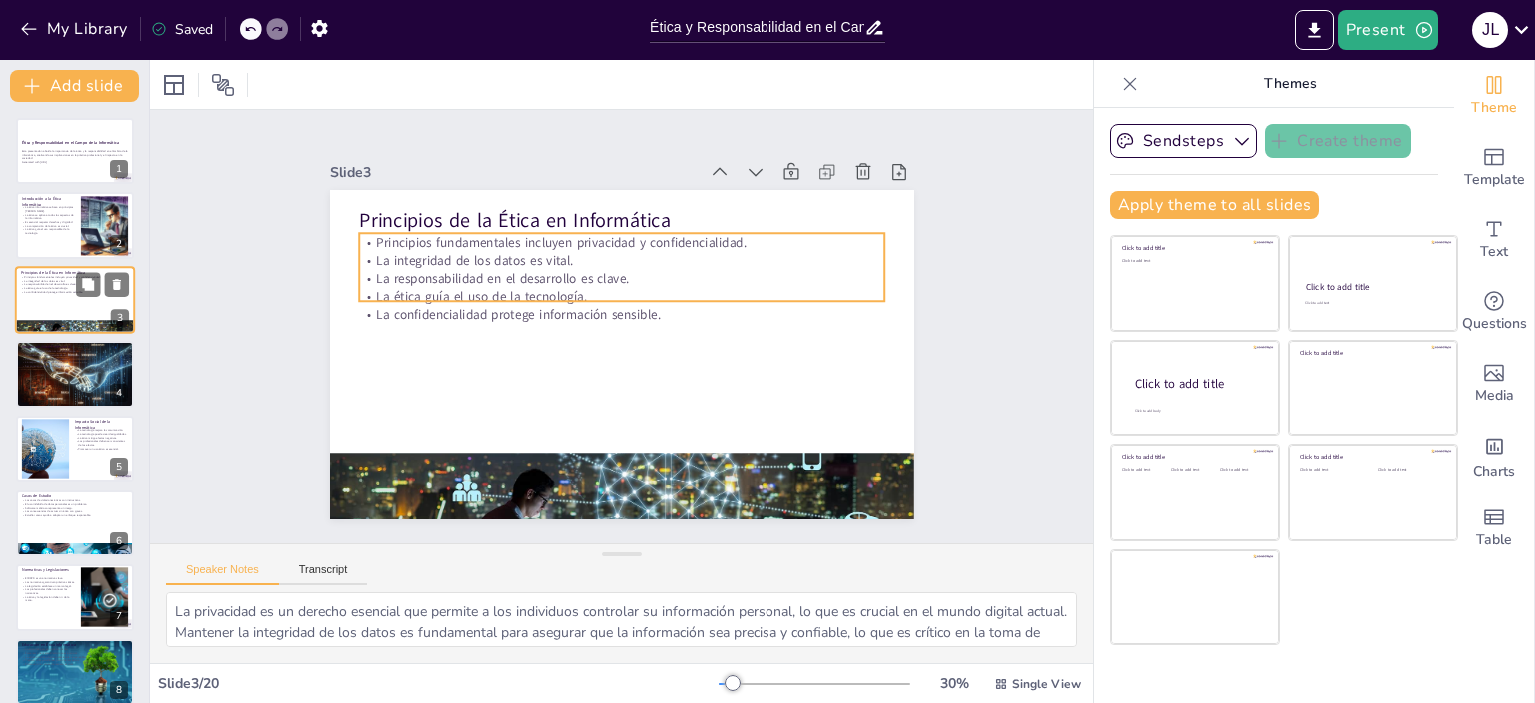
click at [36, 276] on p "Principios fundamentales incluyen privacidad y confidencialidad." at bounding box center [75, 277] width 108 height 4
checkbox input "true"
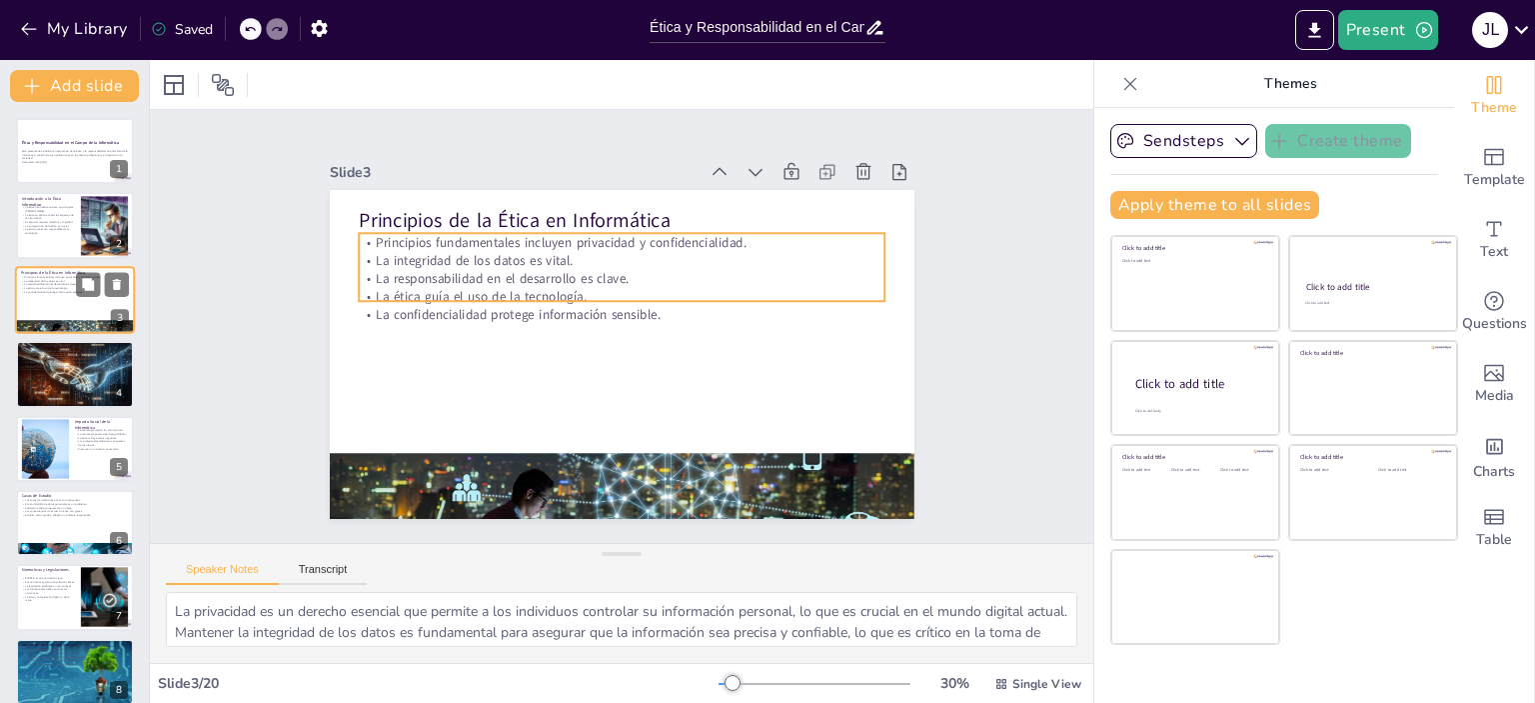
checkbox input "true"
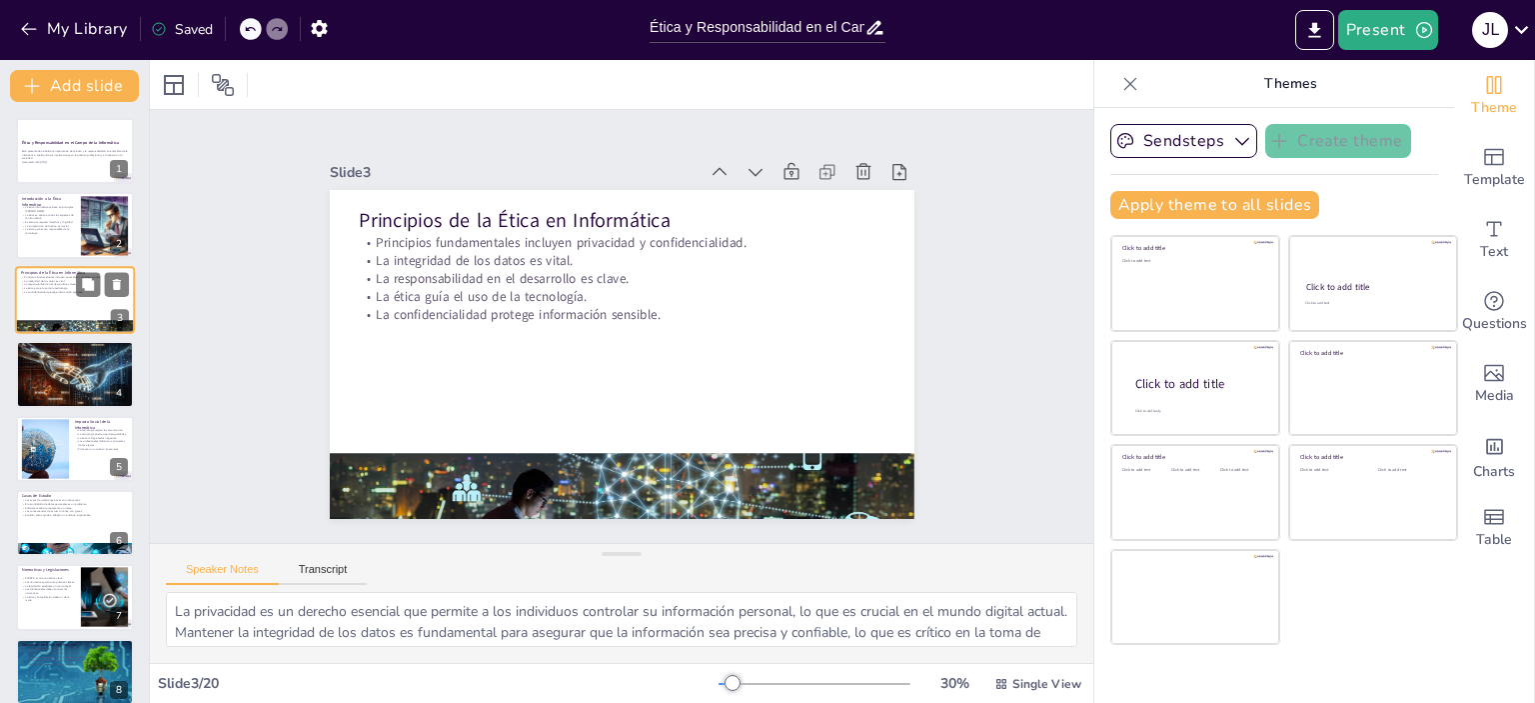
click at [36, 276] on p "Principios fundamentales incluyen privacidad y confidencialidad." at bounding box center [75, 277] width 108 height 4
checkbox input "true"
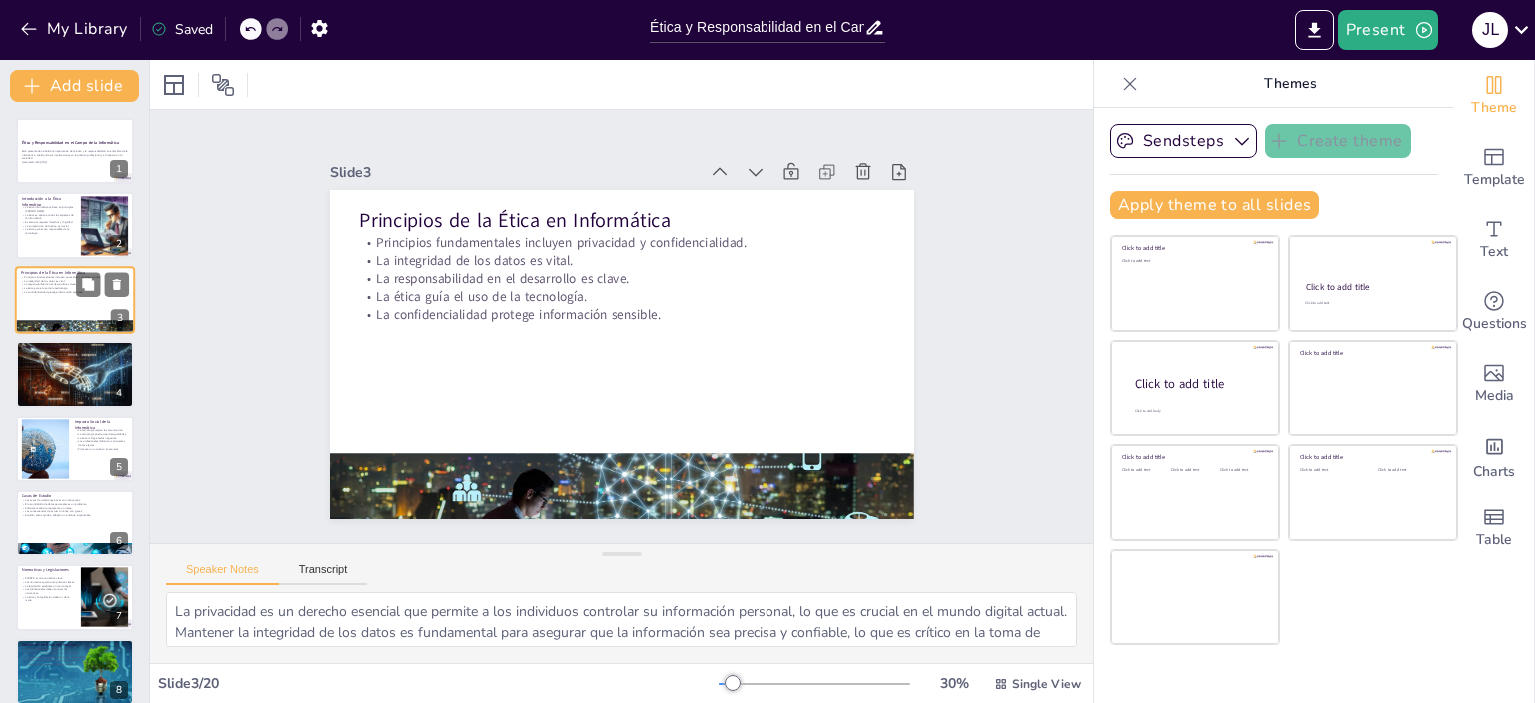
checkbox input "true"
click at [36, 276] on p "Principios fundamentales incluyen privacidad y confidencialidad." at bounding box center [75, 277] width 108 height 4
checkbox input "true"
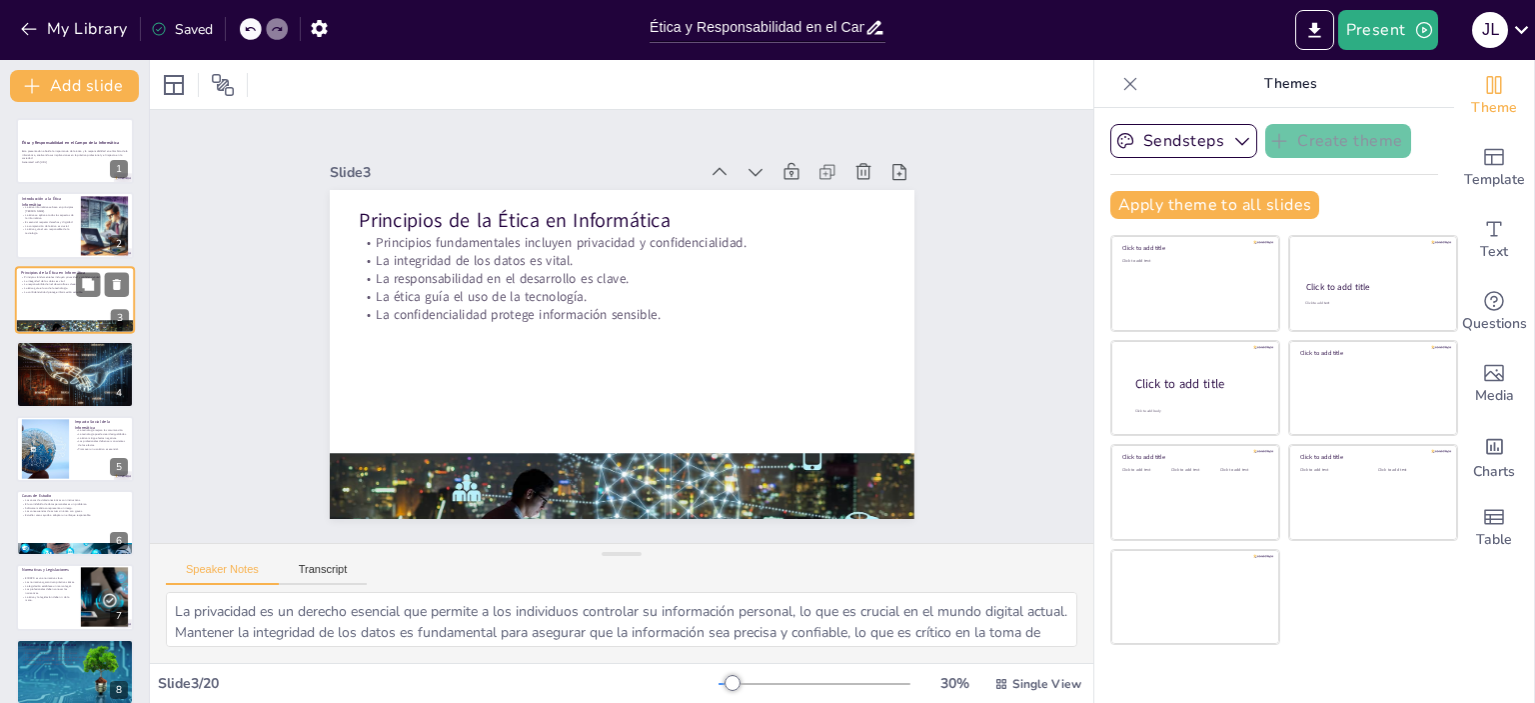
checkbox input "true"
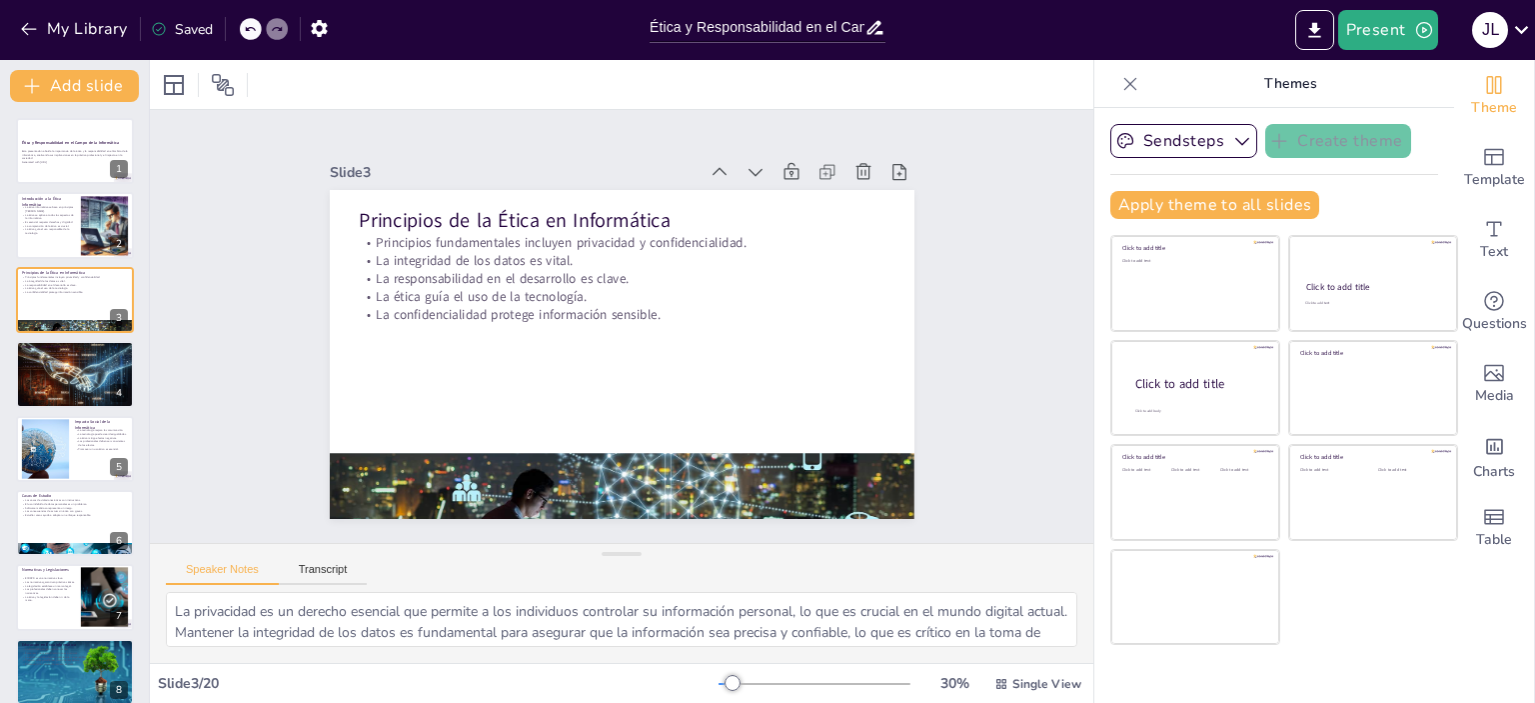
checkbox input "true"
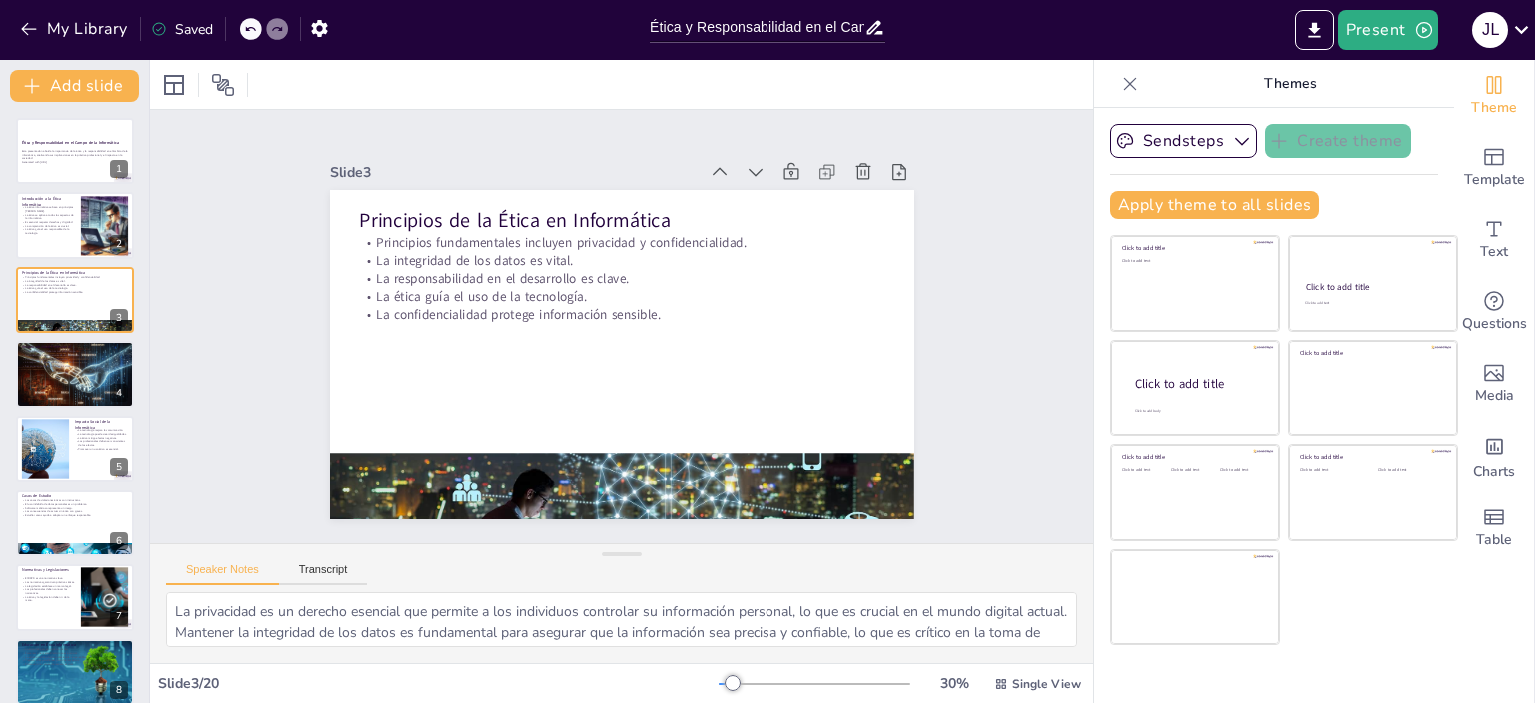
checkbox input "true"
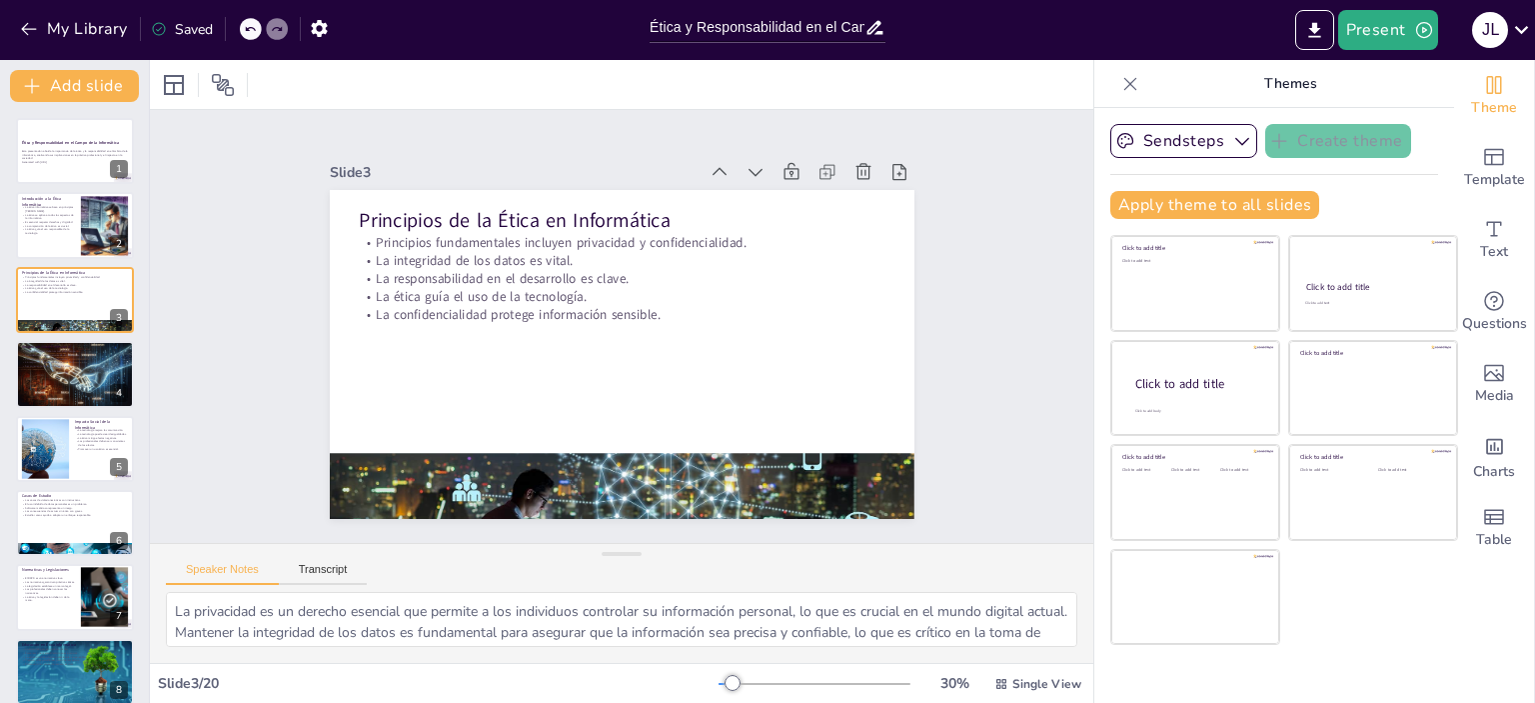
checkbox input "true"
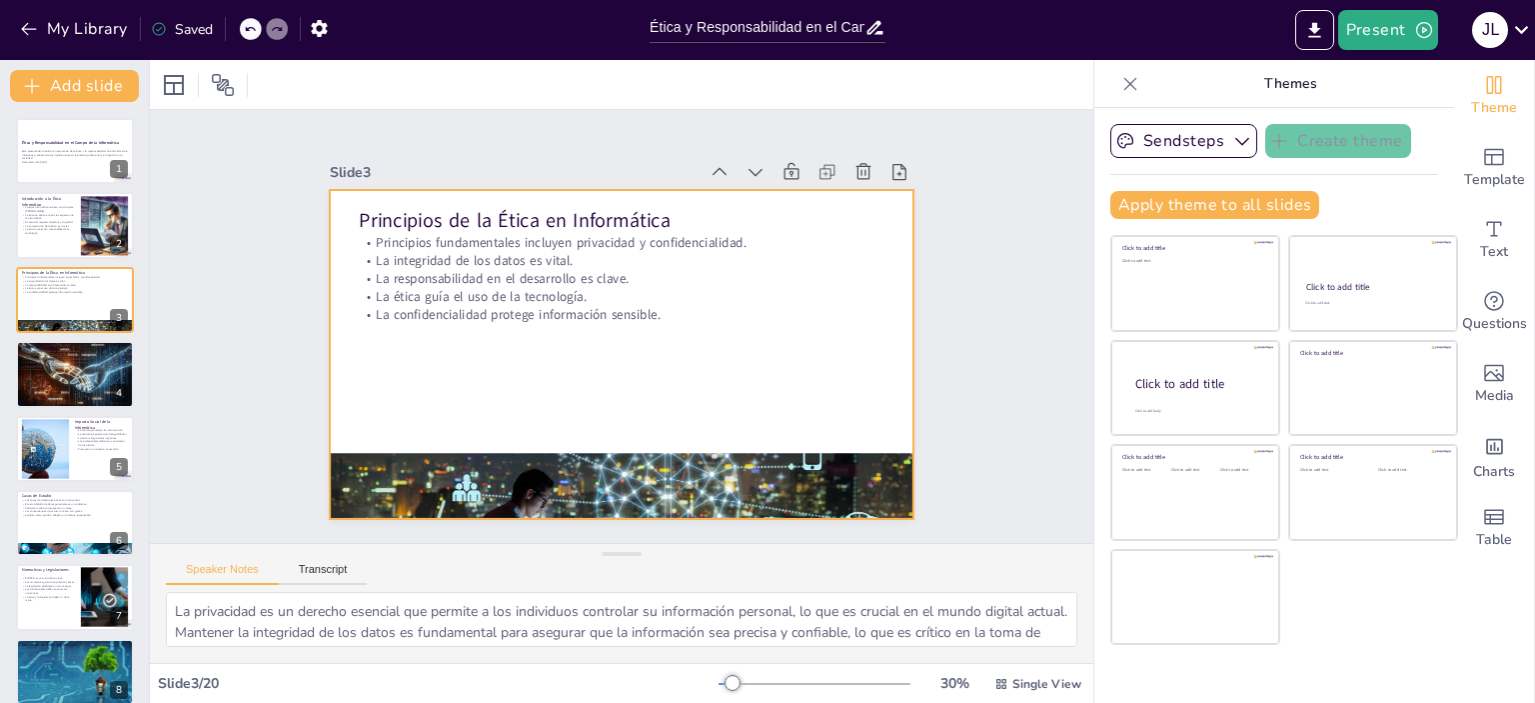
checkbox input "true"
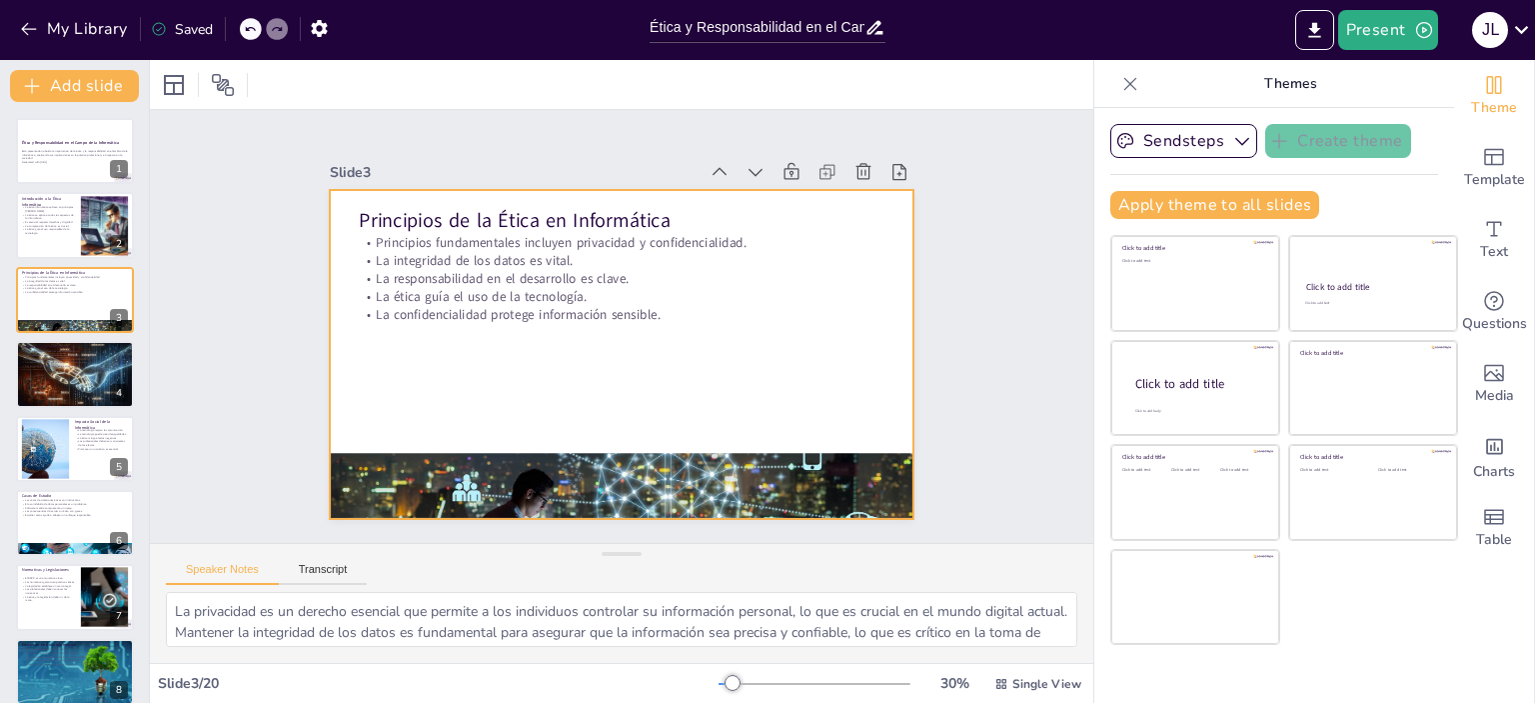
checkbox input "true"
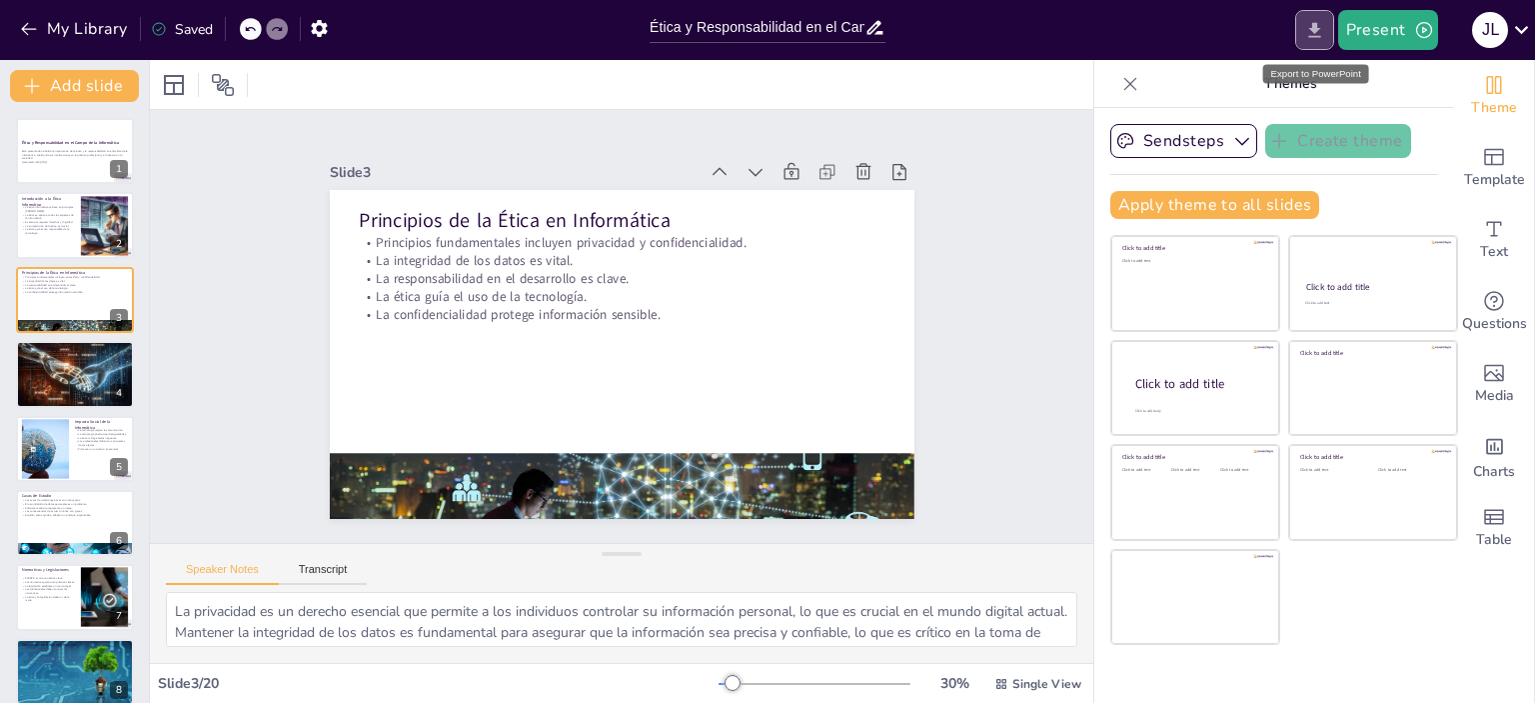
click at [1318, 28] on icon "Export to PowerPoint" at bounding box center [1314, 29] width 12 height 15
checkbox input "true"
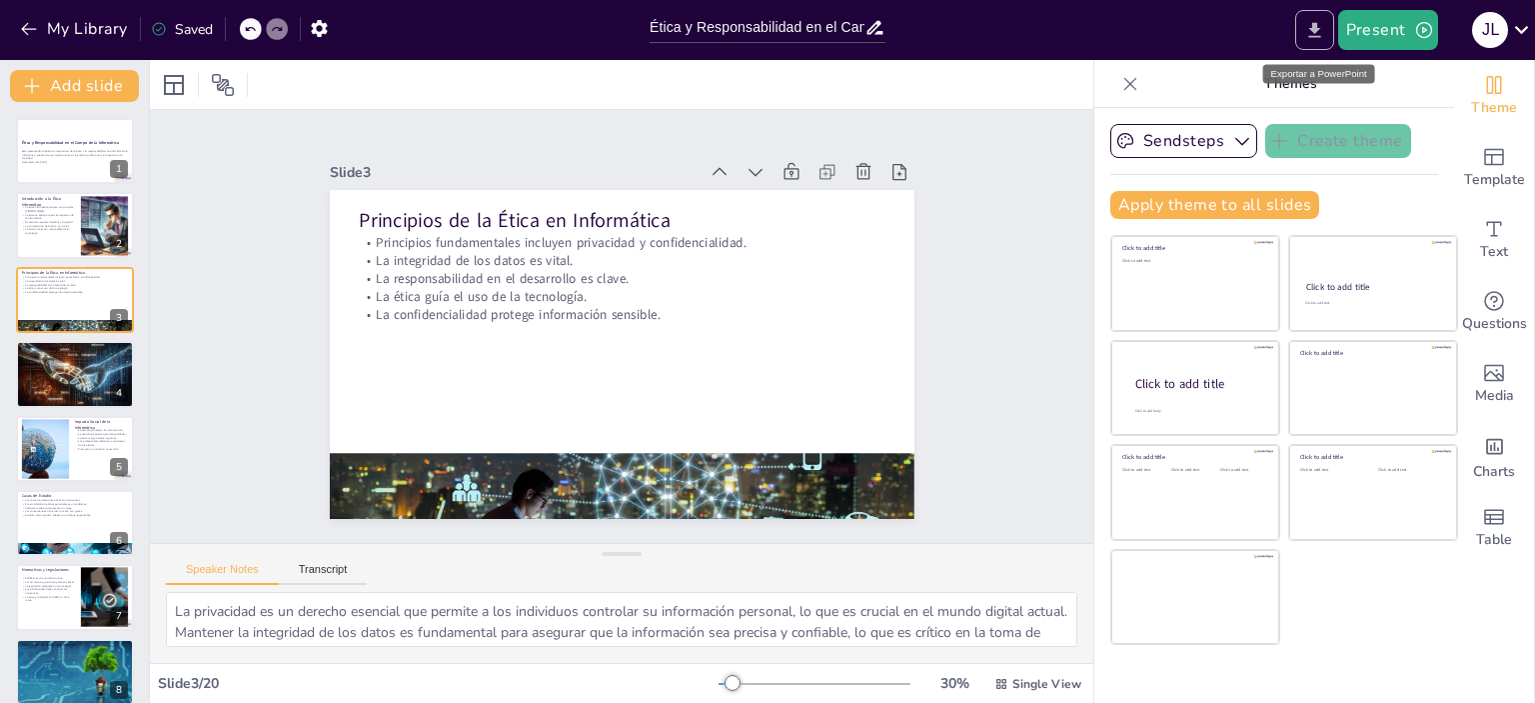
checkbox input "true"
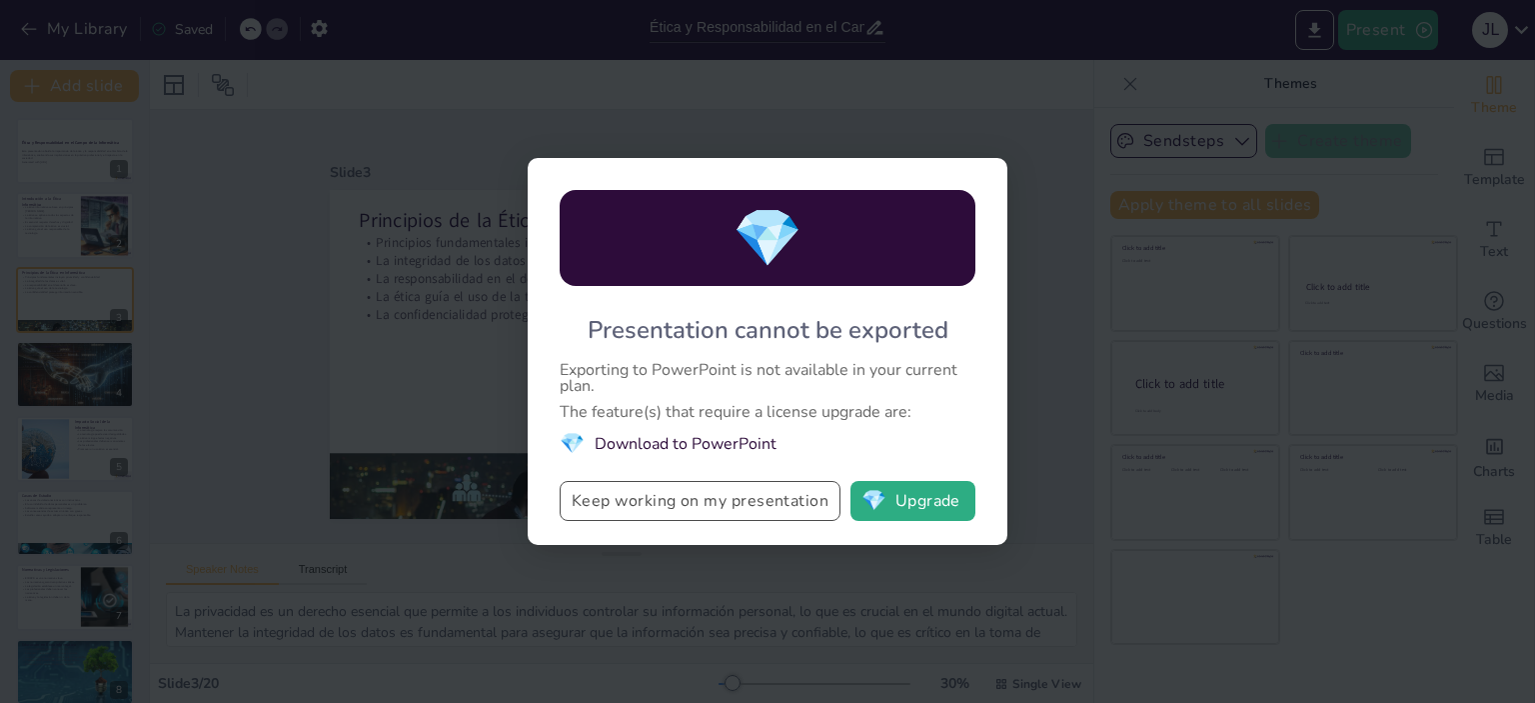
click at [679, 514] on button "Keep working on my presentation" at bounding box center [700, 501] width 281 height 40
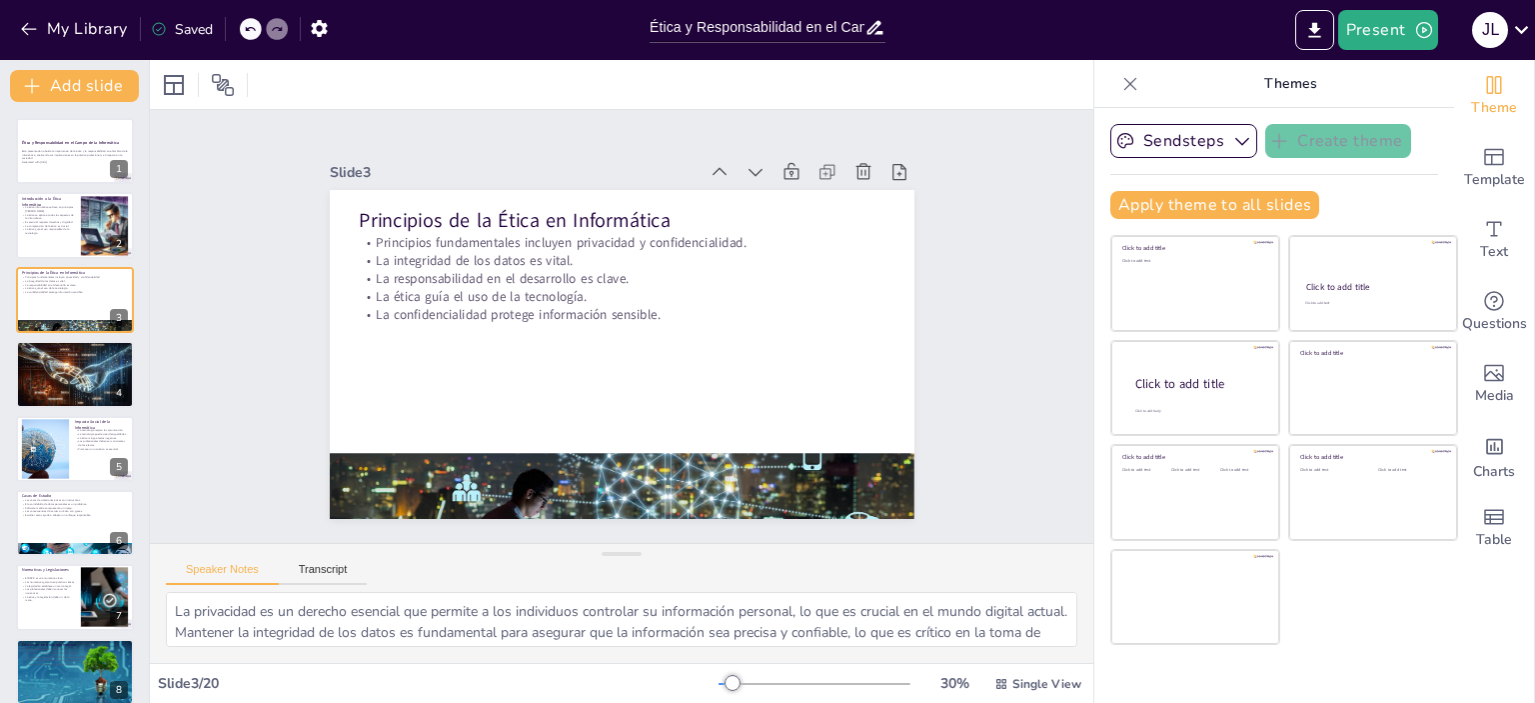
checkbox input "true"
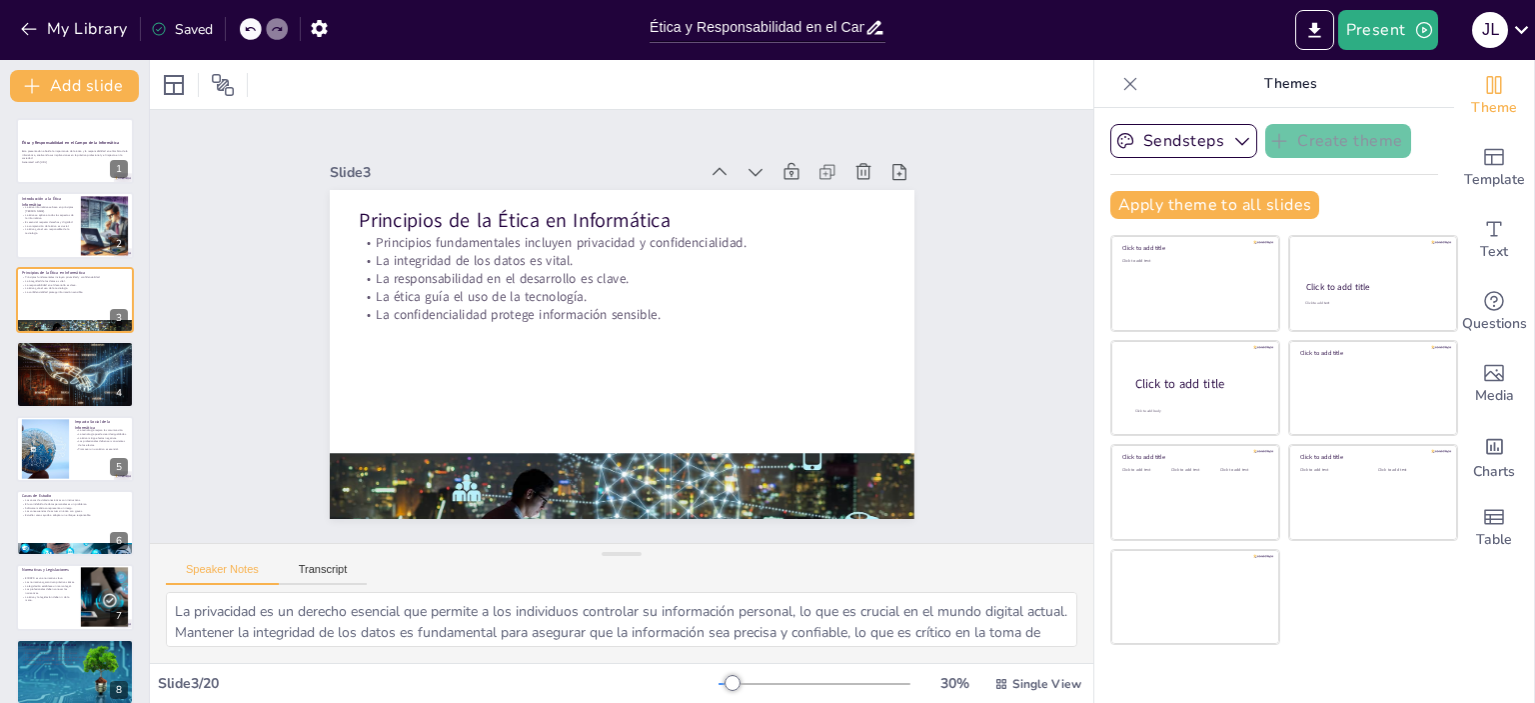
checkbox input "true"
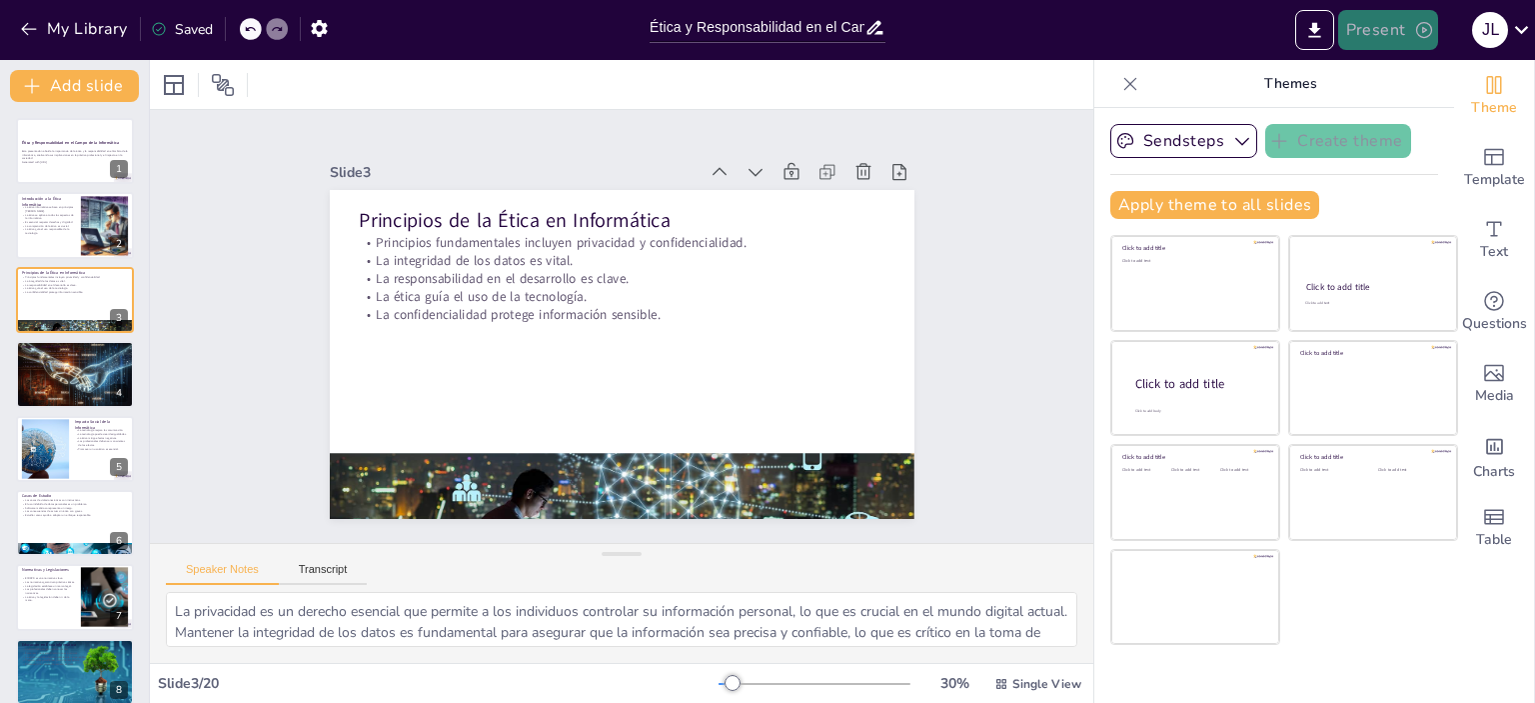
click at [1424, 27] on icon "button" at bounding box center [1424, 30] width 20 height 20
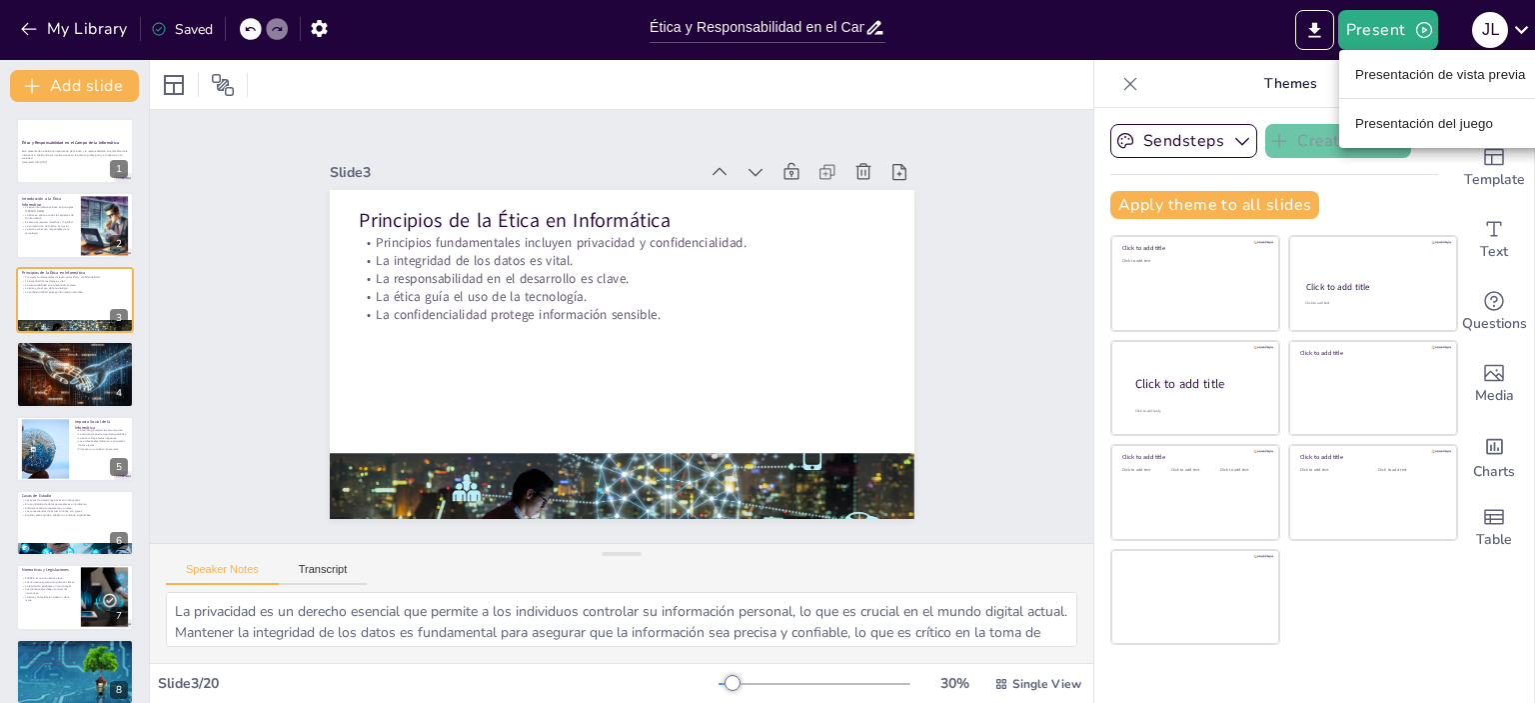
click at [1134, 23] on div at bounding box center [767, 351] width 1535 height 703
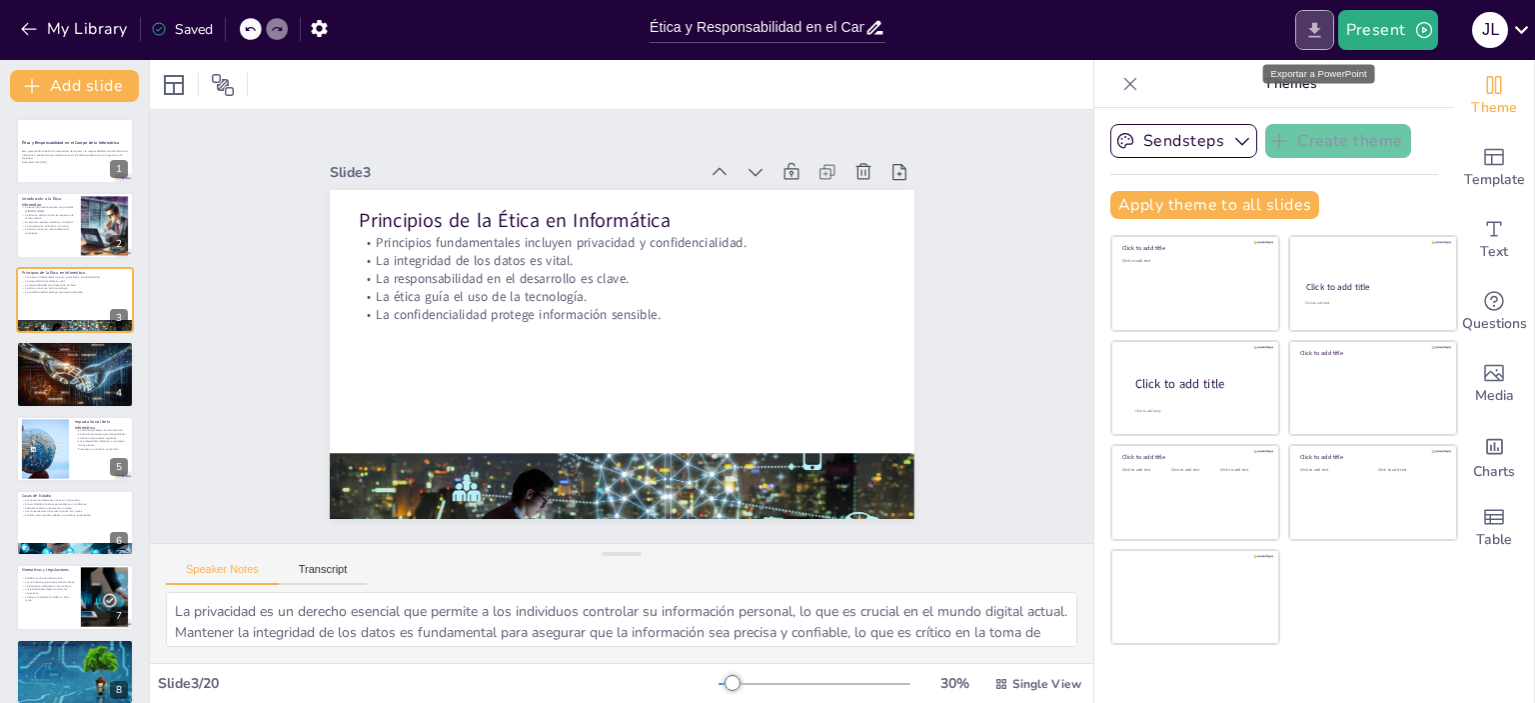
click at [1316, 27] on icon "Export to PowerPoint" at bounding box center [1314, 29] width 12 height 15
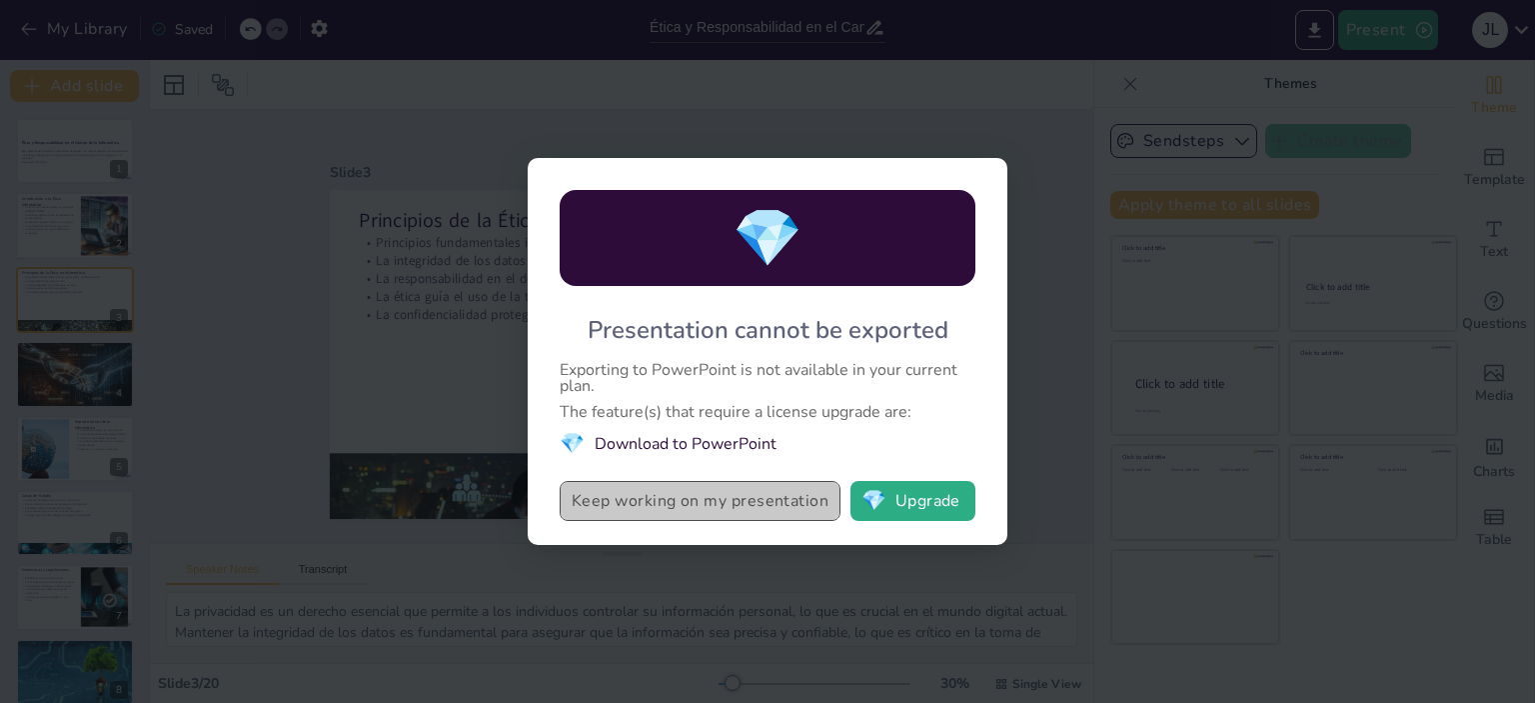
click at [745, 498] on button "Keep working on my presentation" at bounding box center [700, 501] width 281 height 40
checkbox input "true"
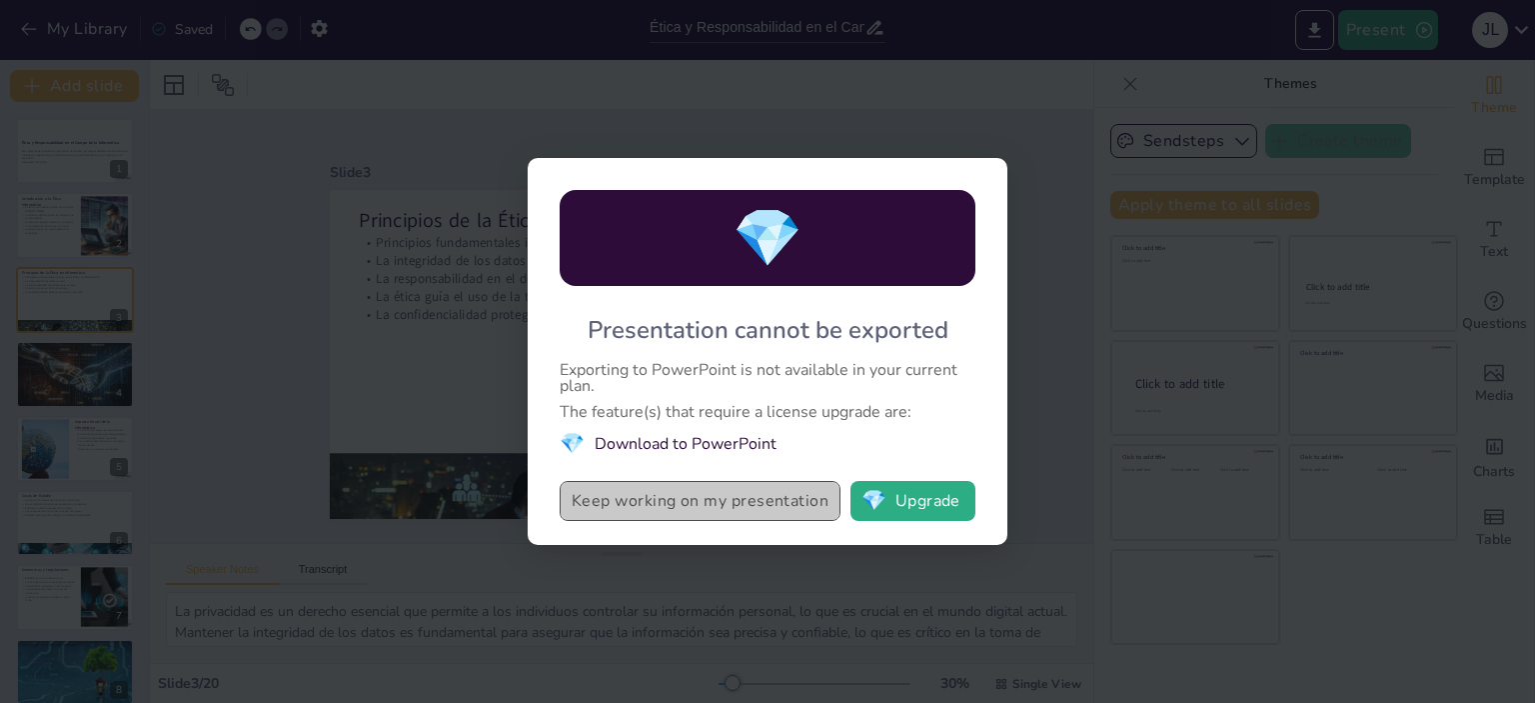
checkbox input "true"
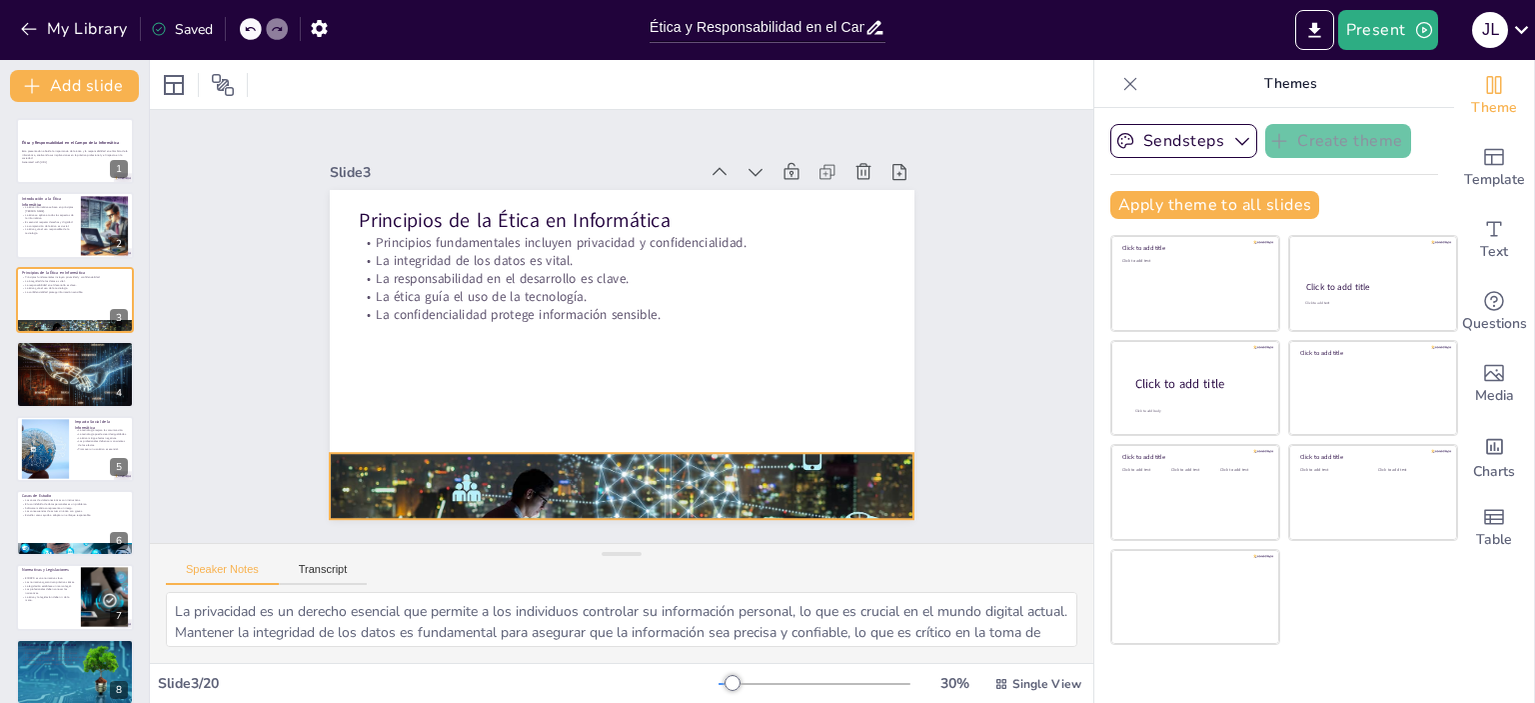
checkbox input "true"
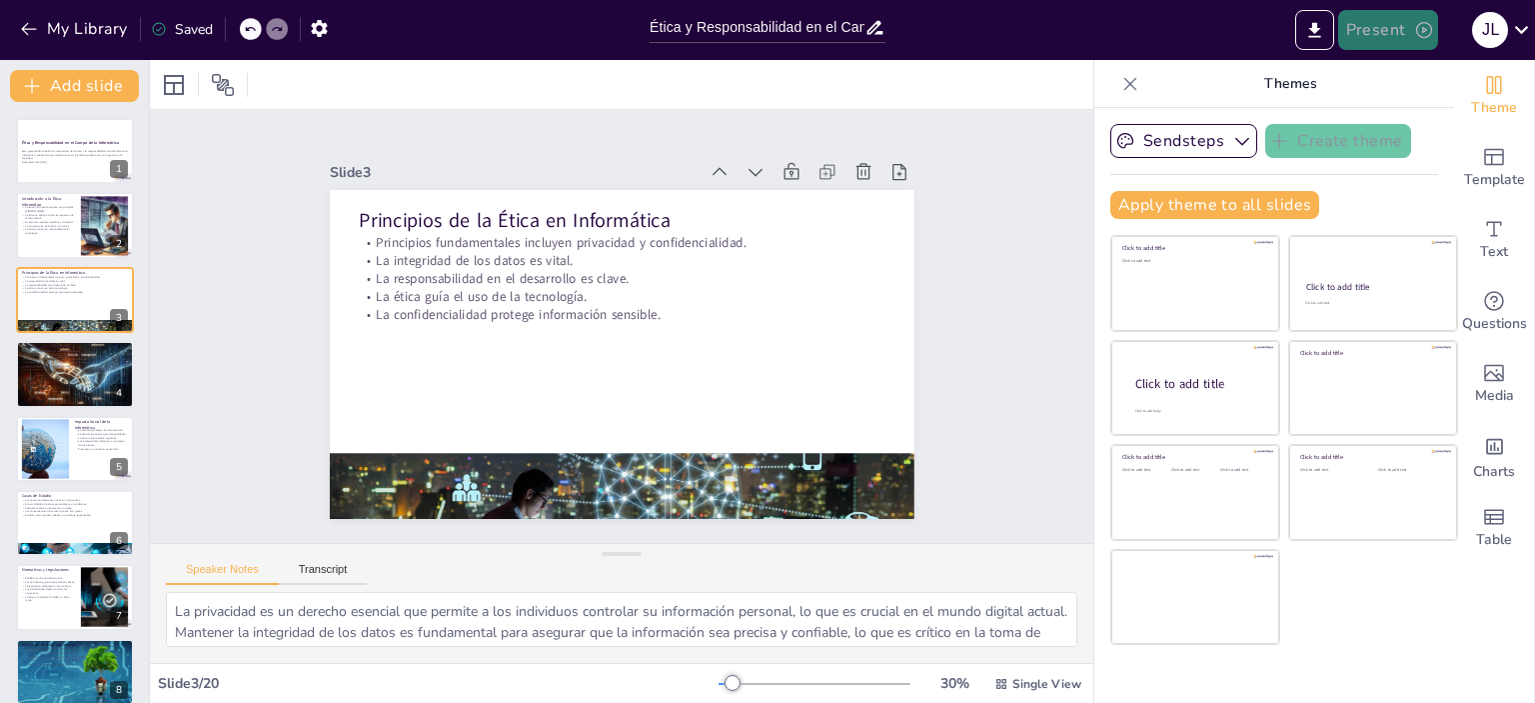
click at [1416, 26] on icon "button" at bounding box center [1424, 30] width 16 height 16
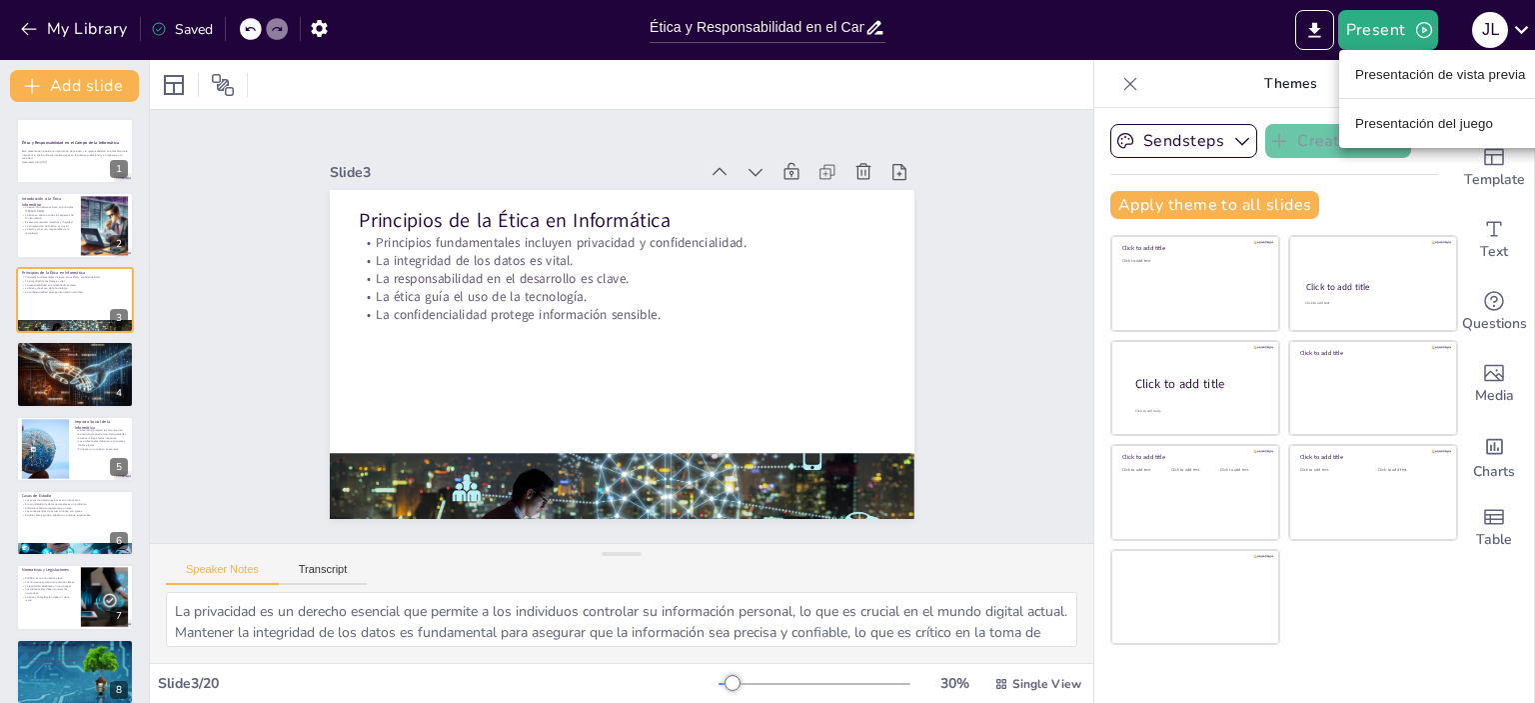
click at [1401, 73] on font "Presentación de vista previa" at bounding box center [1440, 74] width 171 height 15
